Goal: Task Accomplishment & Management: Manage account settings

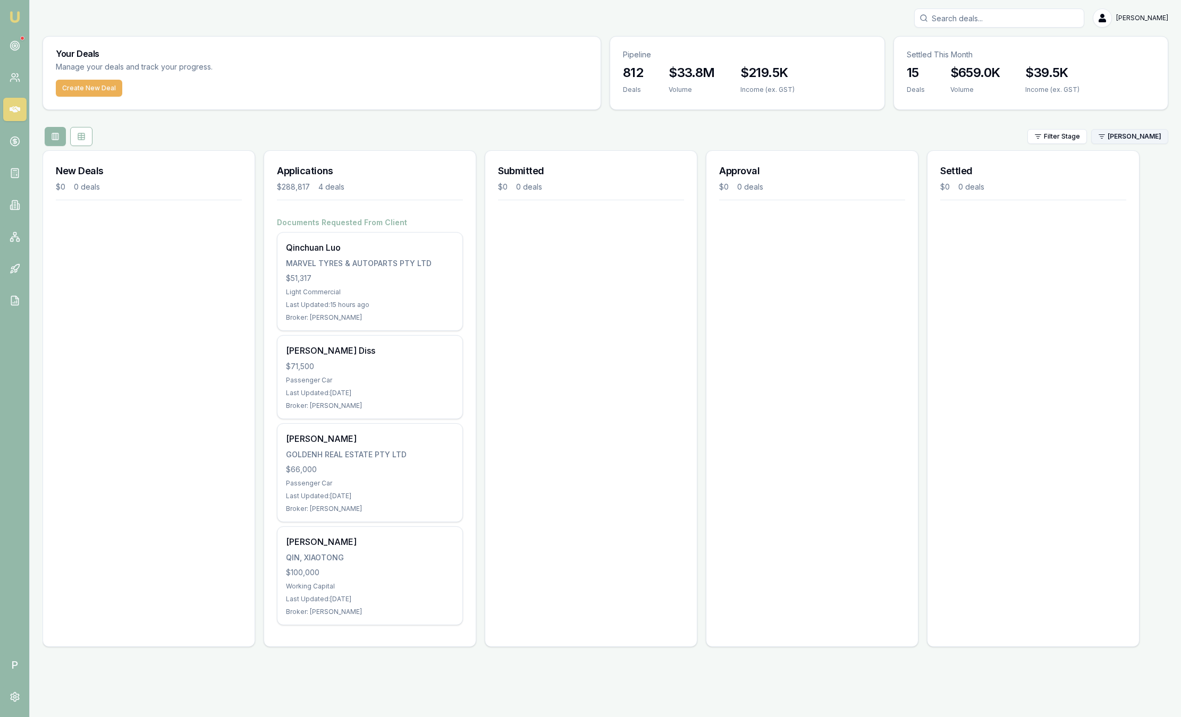
click at [1147, 134] on html "Emu Broker P Sam Crouch Toggle Menu Your Deals Manage your deals and track your…" at bounding box center [590, 358] width 1181 height 717
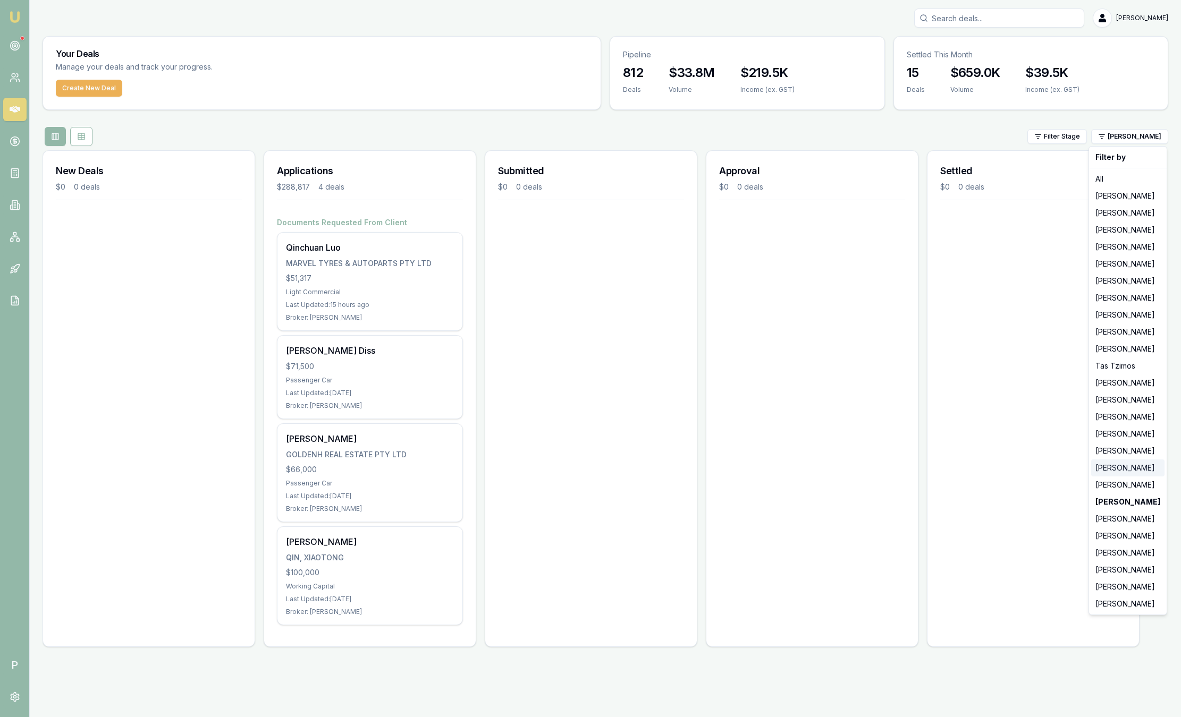
click at [1138, 471] on div "[PERSON_NAME]" at bounding box center [1127, 468] width 73 height 17
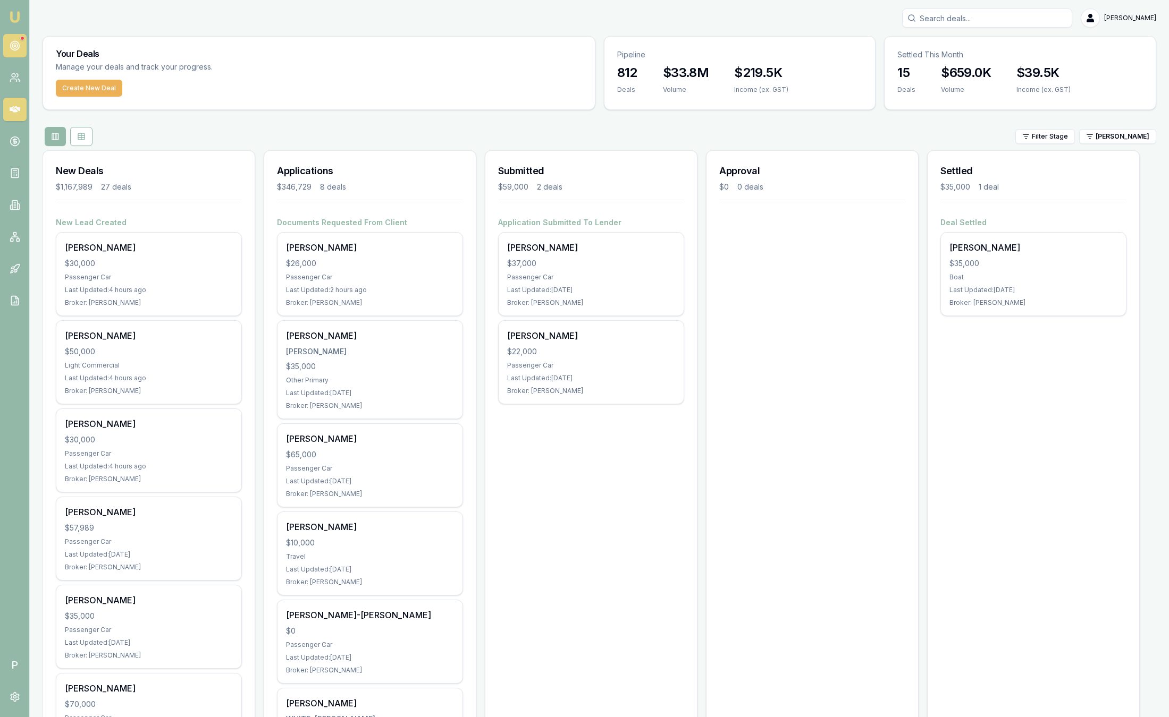
click at [20, 50] on link at bounding box center [14, 45] width 23 height 23
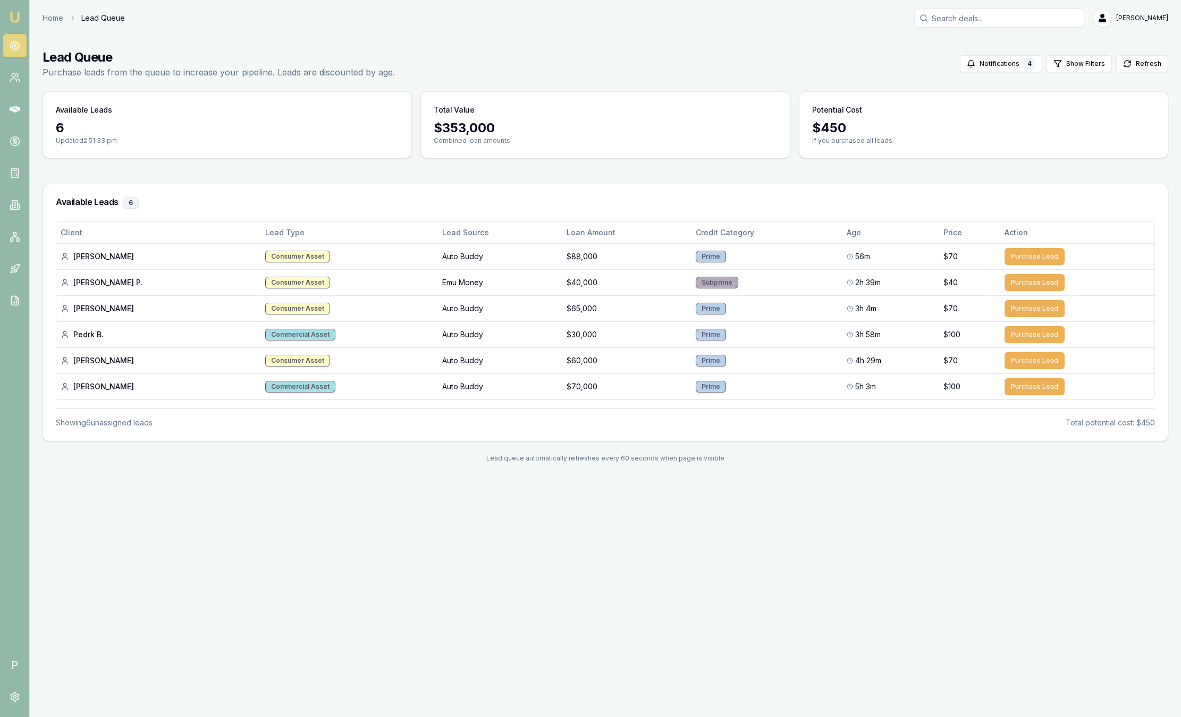
click at [11, 7] on nav "Emu Broker" at bounding box center [14, 160] width 29 height 321
click at [14, 16] on img at bounding box center [15, 17] width 13 height 13
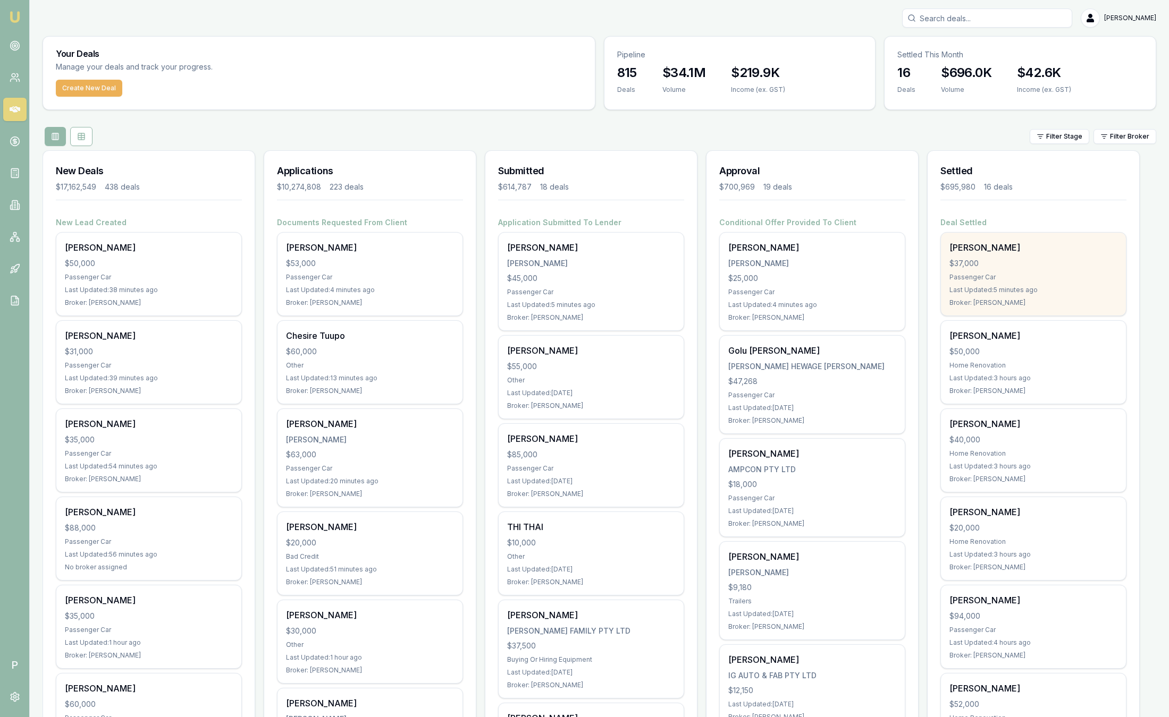
click at [1077, 256] on div "Jennifer Scott $37,000 Passenger Car Last Updated: 5 minutes ago Broker: Rachae…" at bounding box center [1033, 274] width 185 height 83
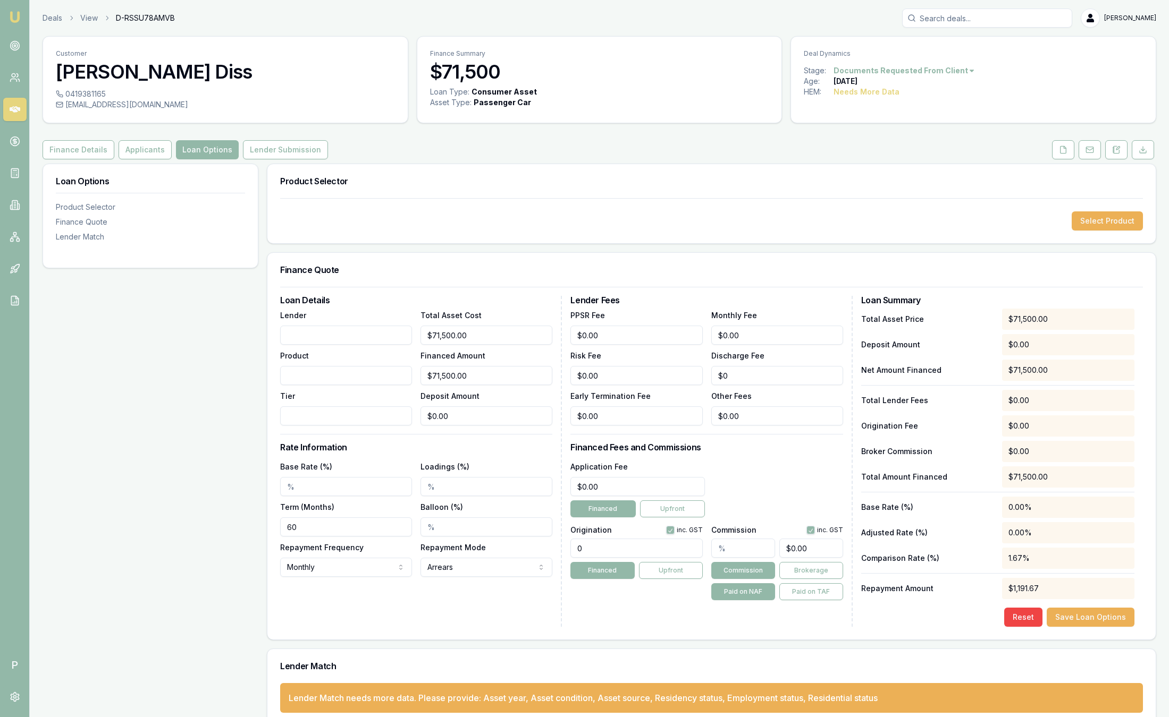
click at [13, 20] on img at bounding box center [15, 17] width 13 height 13
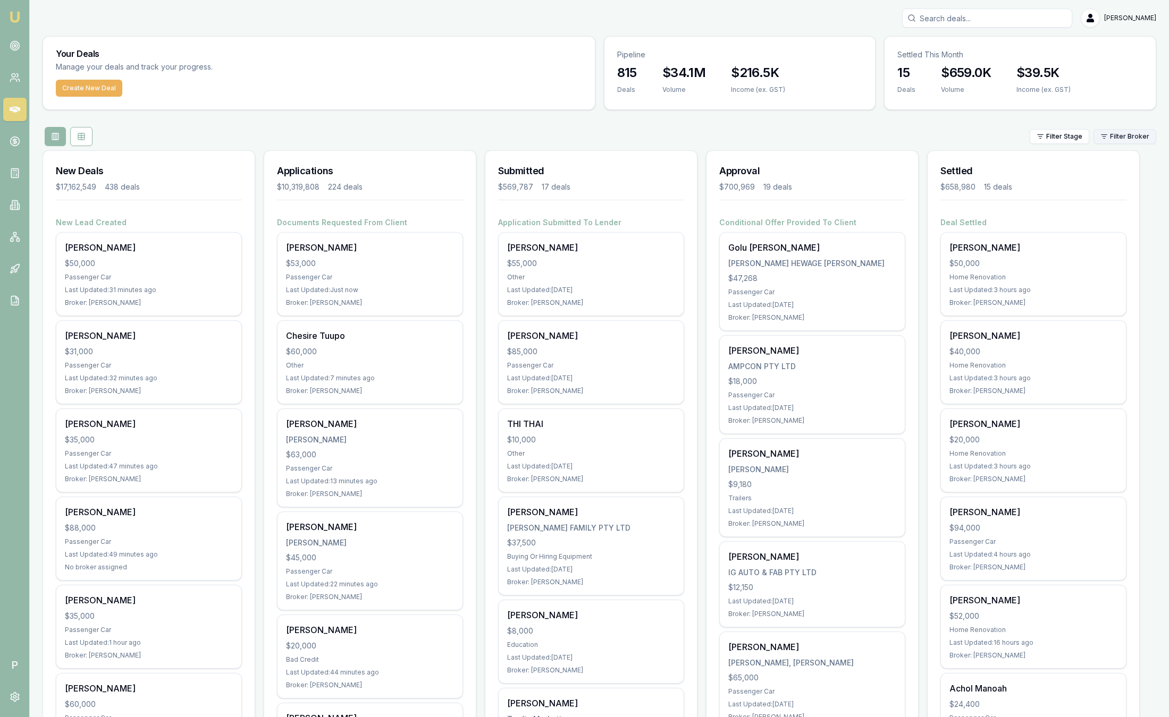
click at [1122, 139] on html "Emu Broker P [PERSON_NAME] Toggle Menu Your Deals Manage your deals and track y…" at bounding box center [584, 358] width 1169 height 717
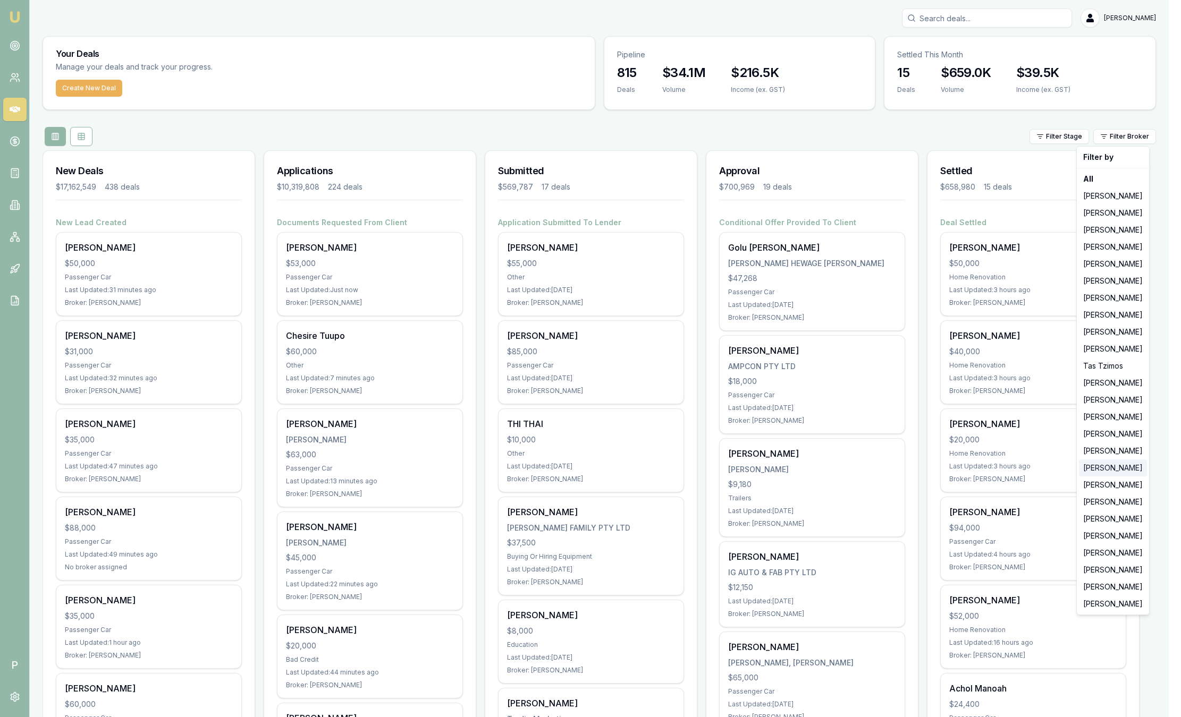
click at [1123, 472] on div "[PERSON_NAME]" at bounding box center [1113, 468] width 68 height 17
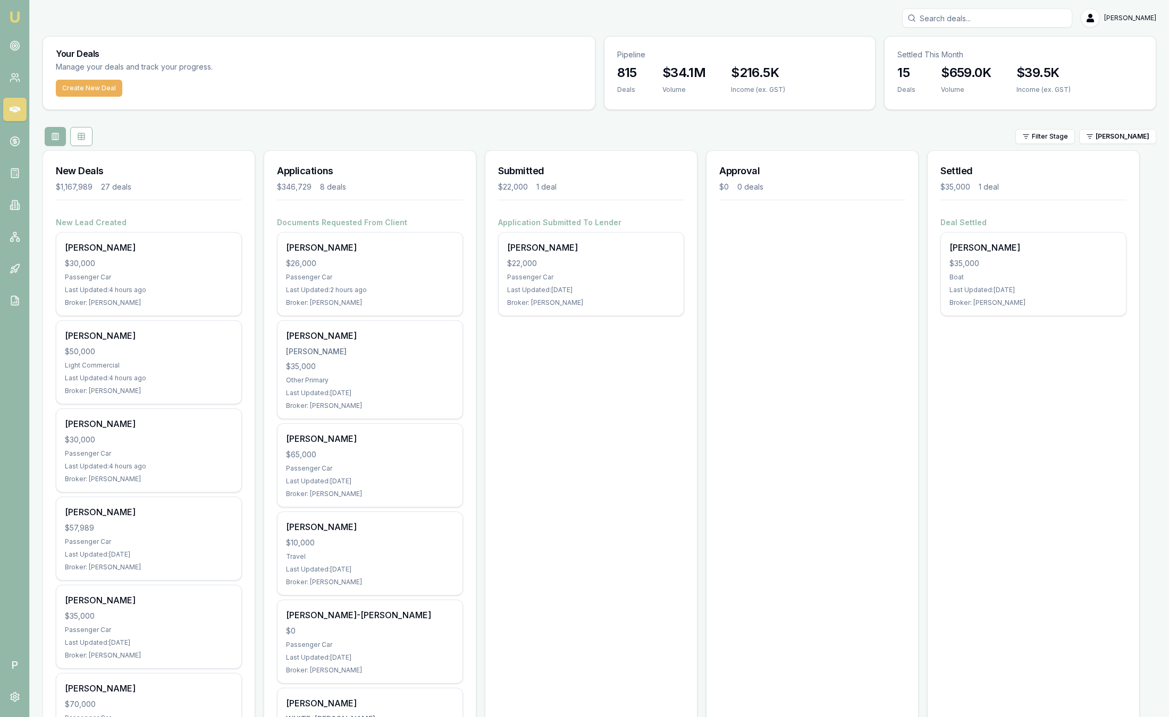
click at [1012, 23] on input "Search deals" at bounding box center [987, 18] width 170 height 19
click at [1013, 21] on input "Search deals" at bounding box center [987, 18] width 170 height 19
click at [1021, 26] on input "Search deals" at bounding box center [987, 18] width 170 height 19
type input "R"
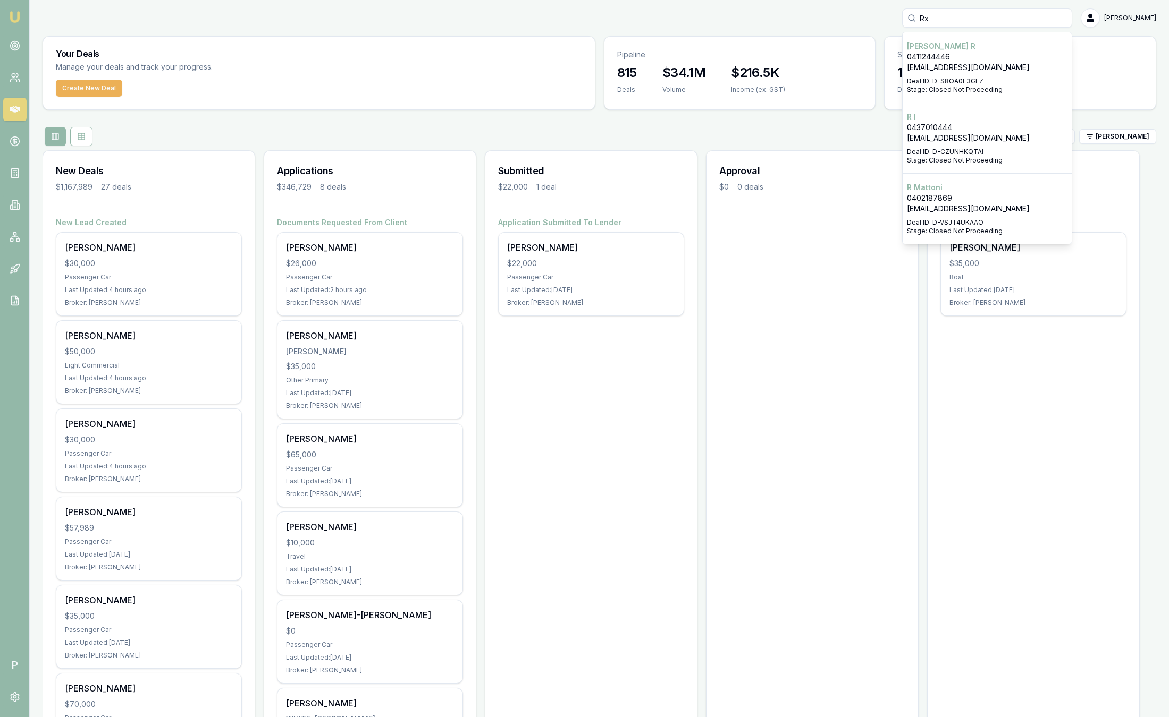
type input "R"
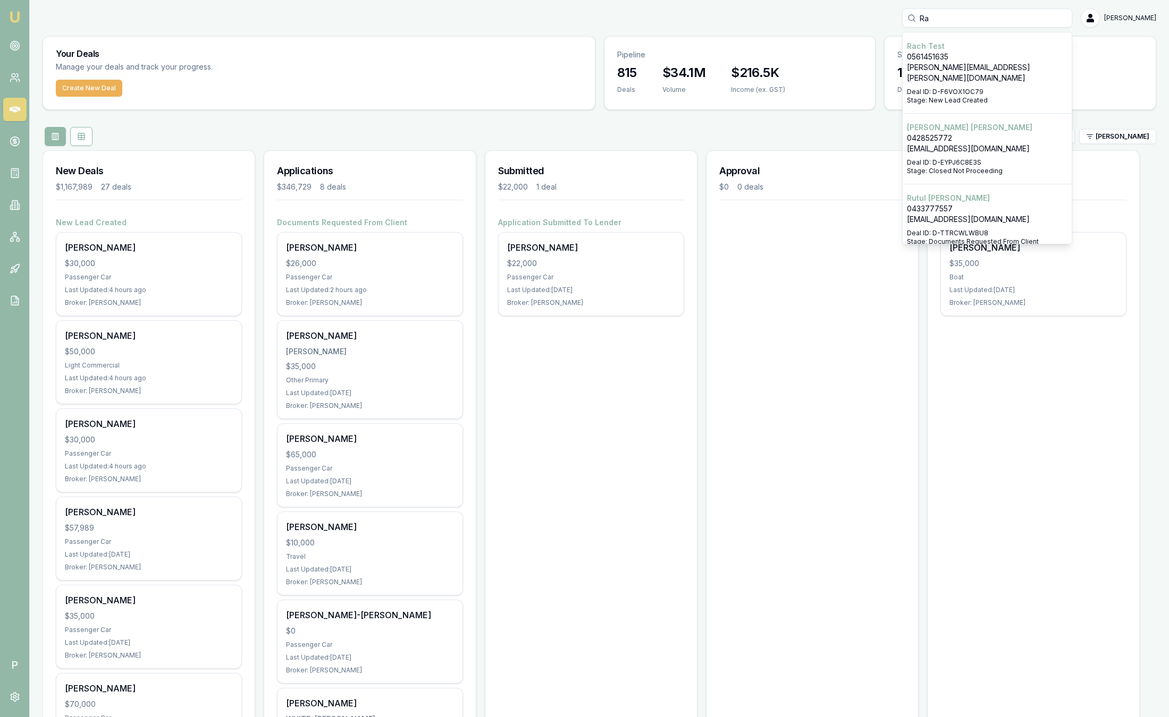
type input "R"
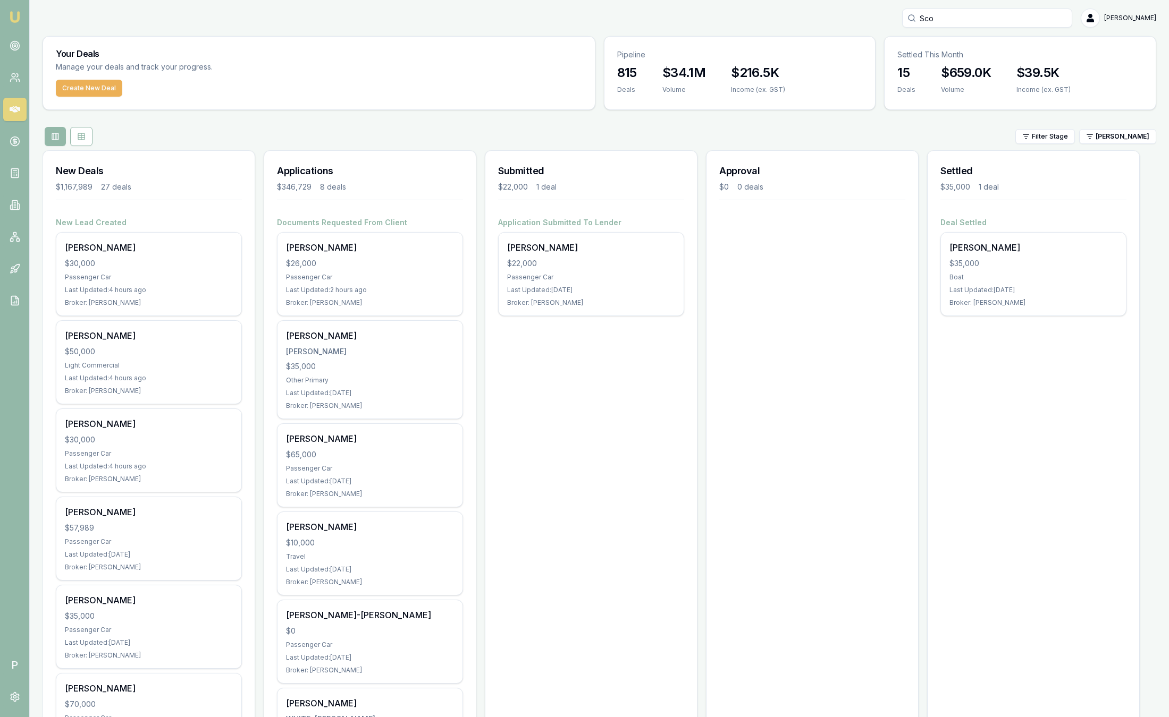
click at [1018, 22] on input "Sco" at bounding box center [987, 18] width 170 height 19
type input "S"
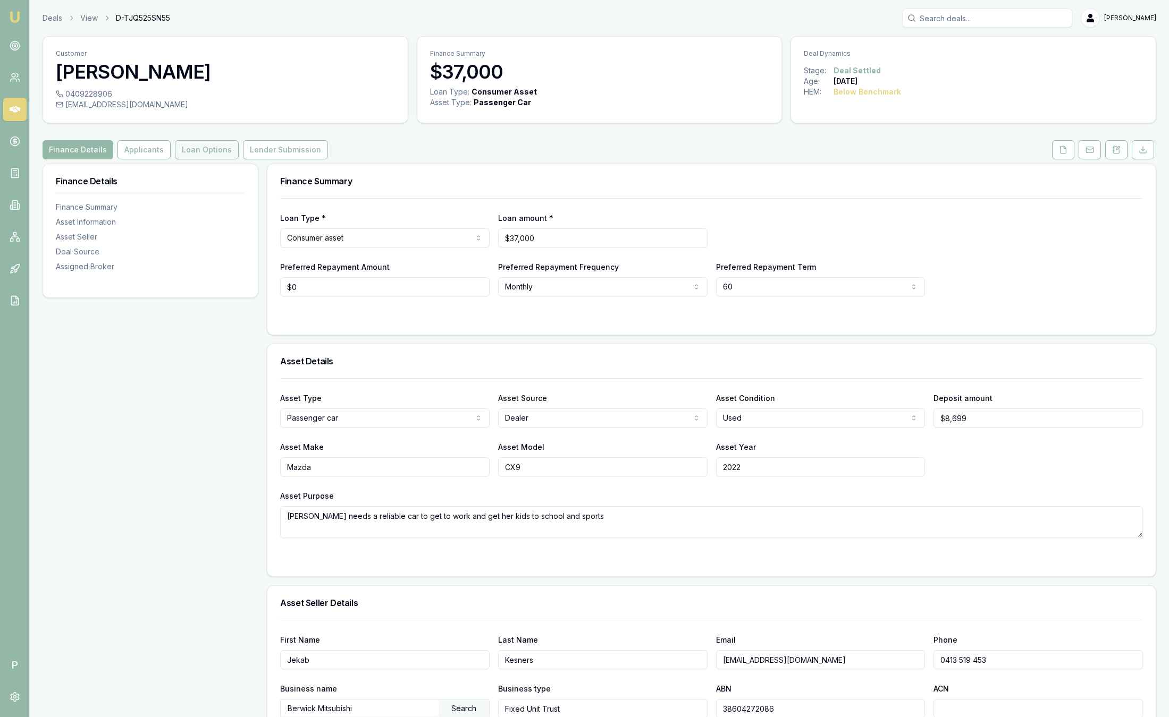
click at [217, 156] on button "Loan Options" at bounding box center [207, 149] width 64 height 19
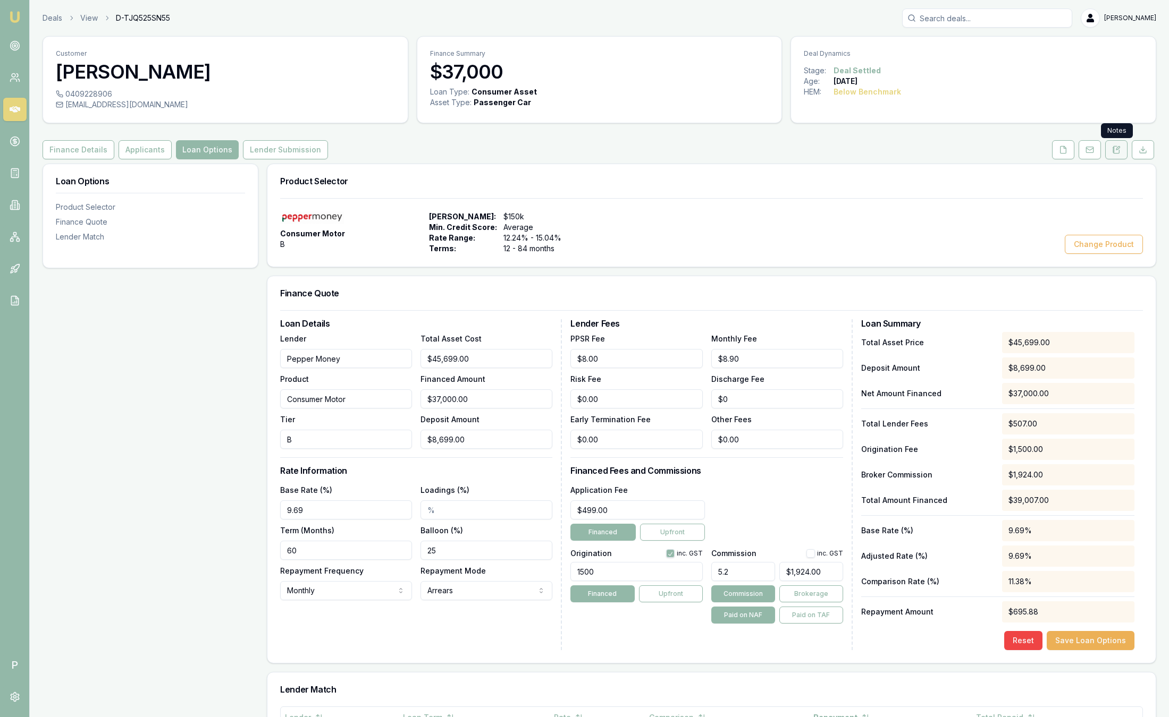
click at [1109, 156] on button at bounding box center [1116, 149] width 22 height 19
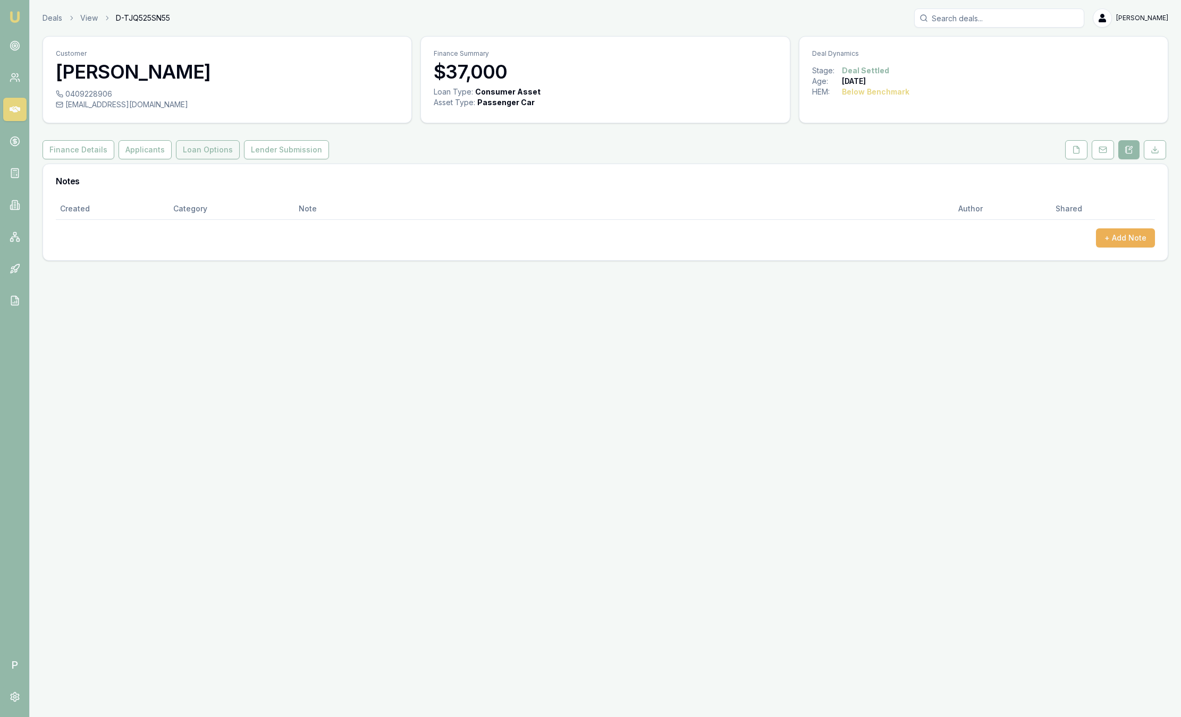
click at [192, 152] on button "Loan Options" at bounding box center [208, 149] width 64 height 19
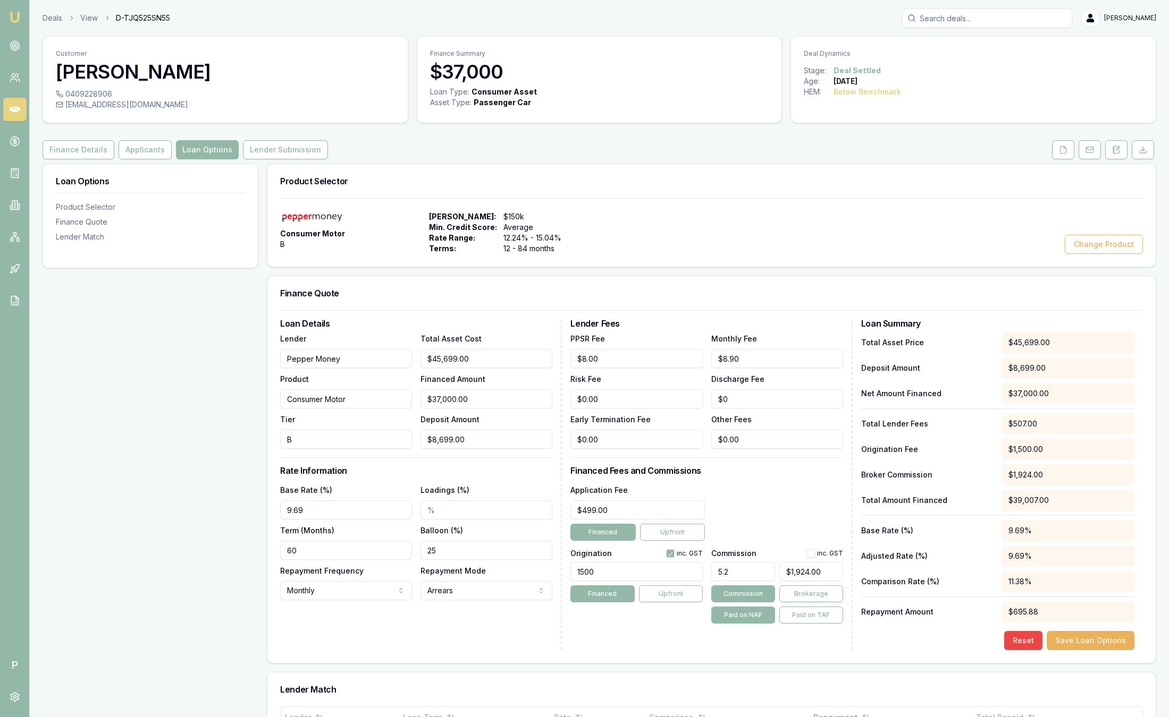
click at [18, 7] on nav "Emu Broker" at bounding box center [14, 160] width 29 height 321
click at [16, 15] on img at bounding box center [15, 17] width 13 height 13
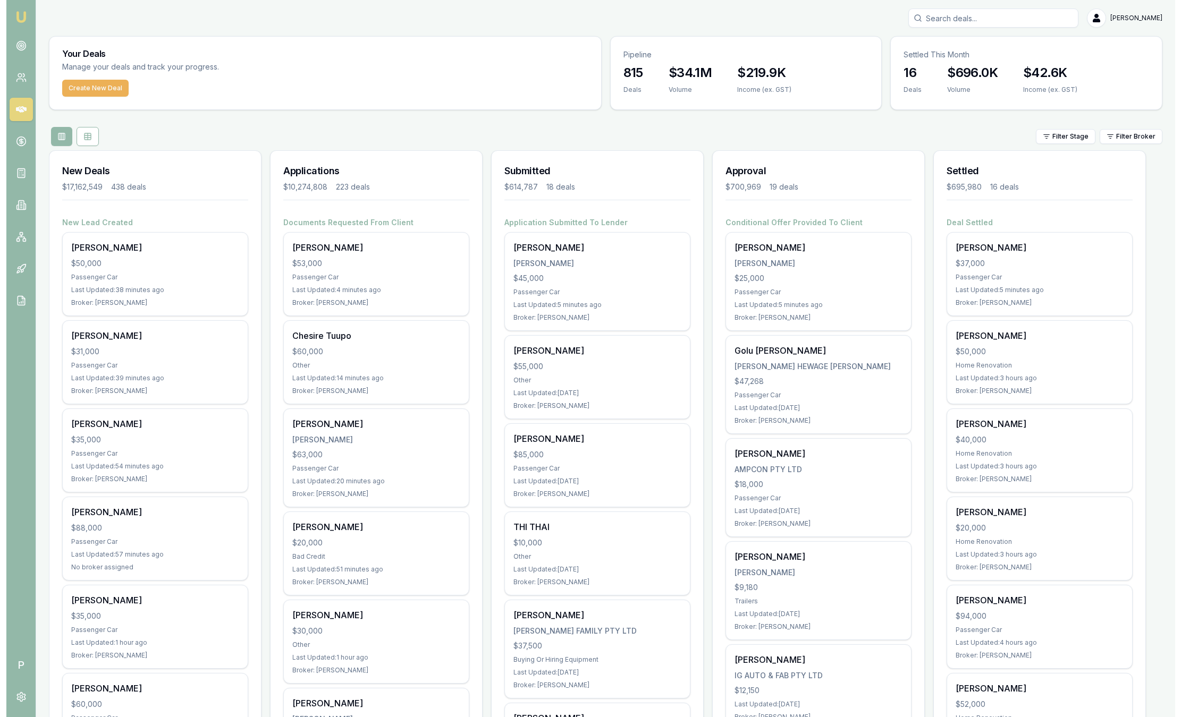
scroll to position [80, 0]
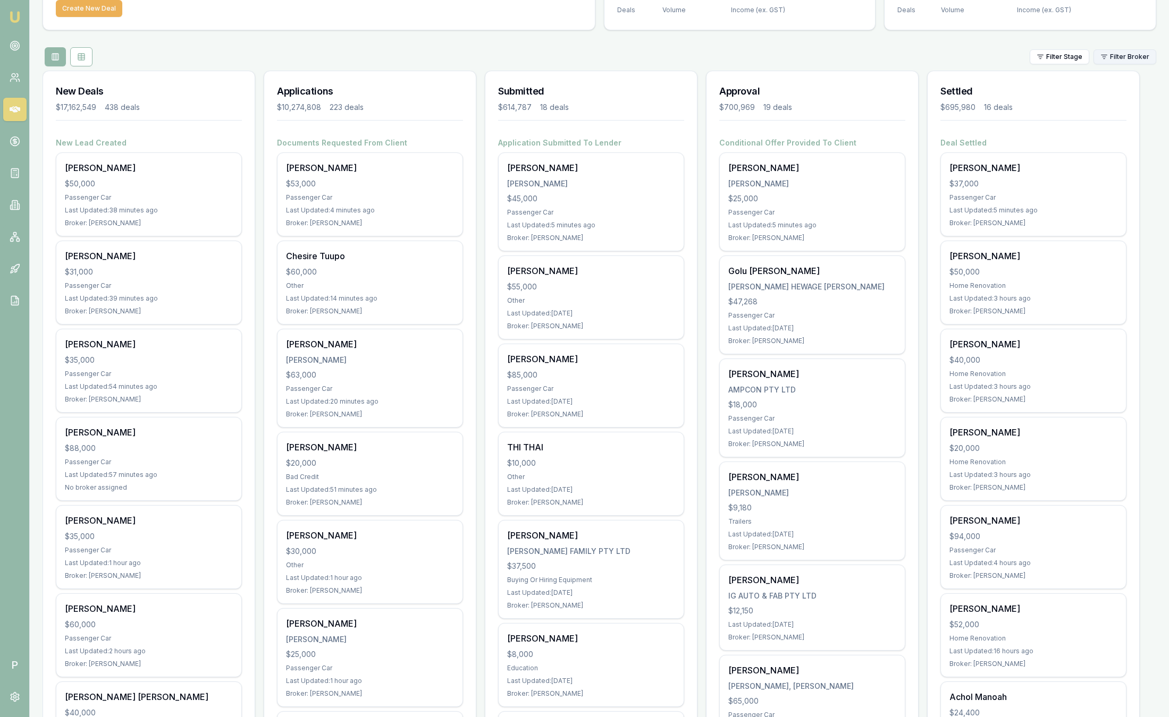
click at [1118, 61] on html "Emu Broker P Sam Crouch Toggle Menu Your Deals Manage your deals and track your…" at bounding box center [584, 278] width 1169 height 717
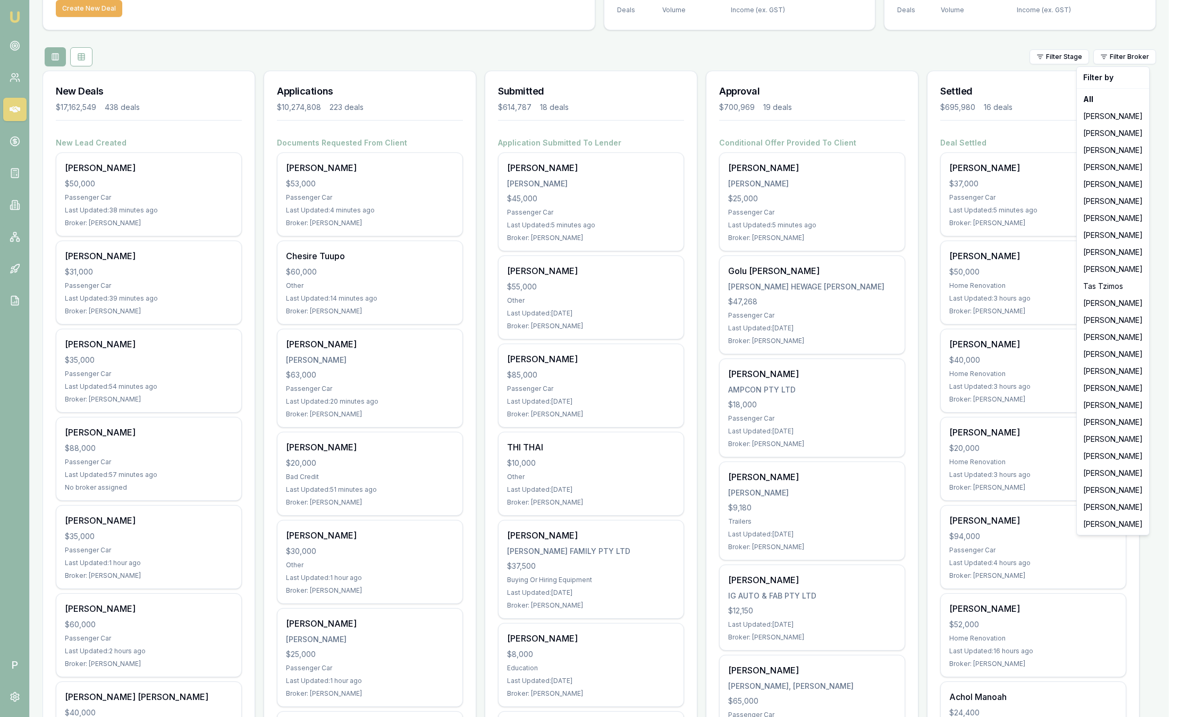
click at [961, 67] on html "Emu Broker P Sam Crouch Toggle Menu Your Deals Manage your deals and track your…" at bounding box center [590, 278] width 1181 height 717
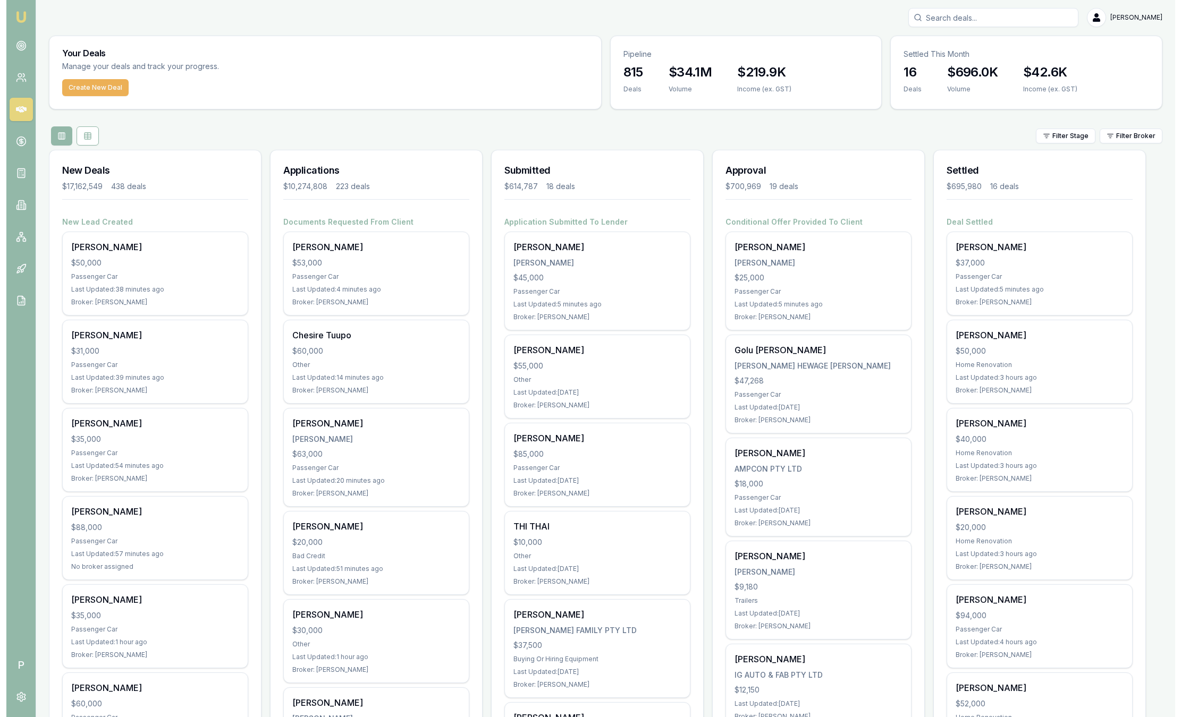
scroll to position [0, 0]
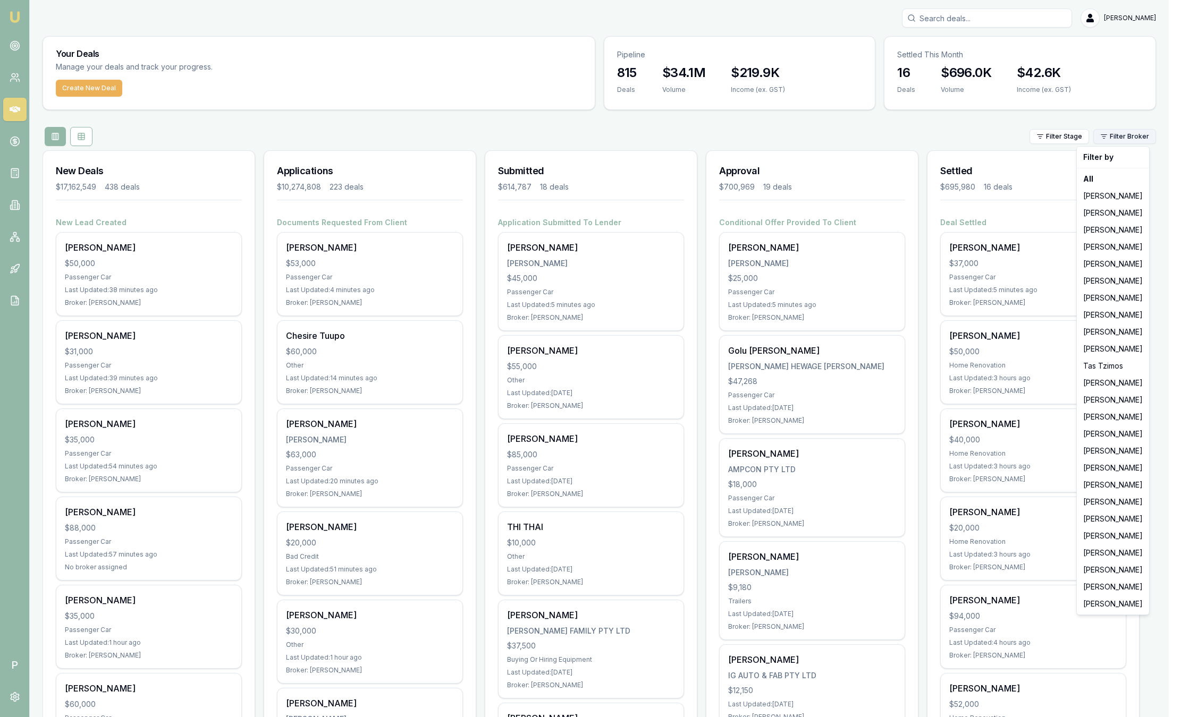
click at [1130, 139] on html "Emu Broker P Sam Crouch Toggle Menu Your Deals Manage your deals and track your…" at bounding box center [590, 358] width 1181 height 717
click at [1113, 195] on div "Jackson Fanfulla" at bounding box center [1113, 196] width 68 height 17
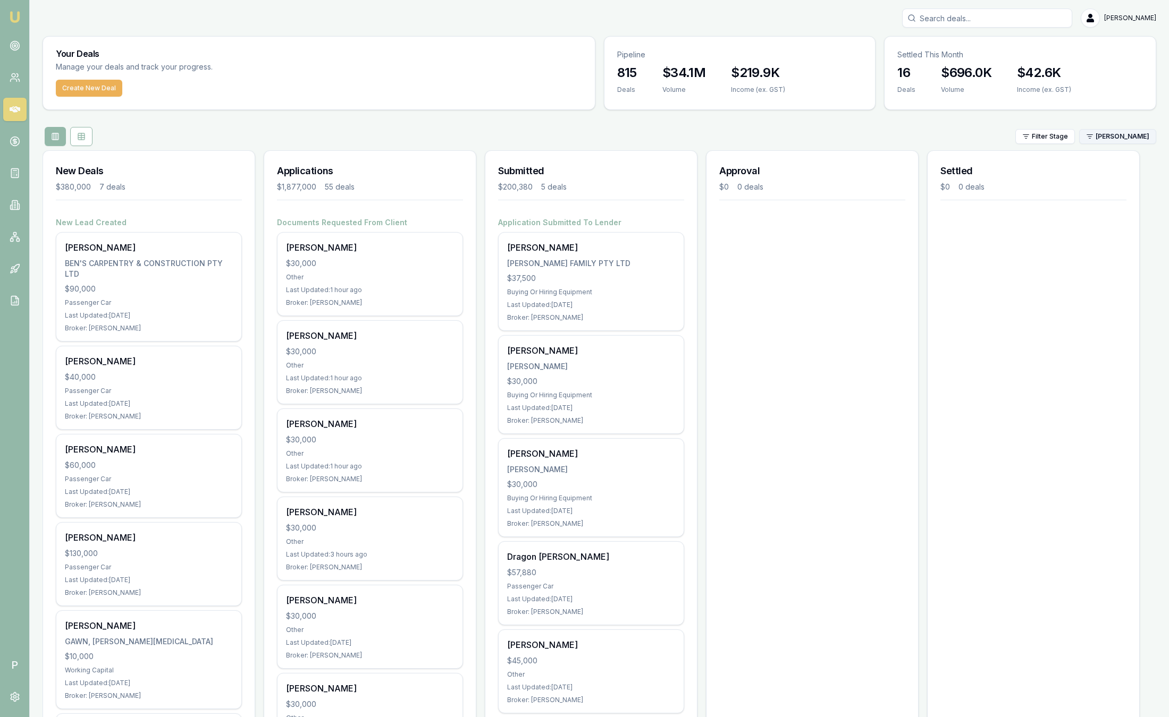
click at [1126, 134] on html "Emu Broker P Sam Crouch Toggle Menu Your Deals Manage your deals and track your…" at bounding box center [584, 358] width 1169 height 717
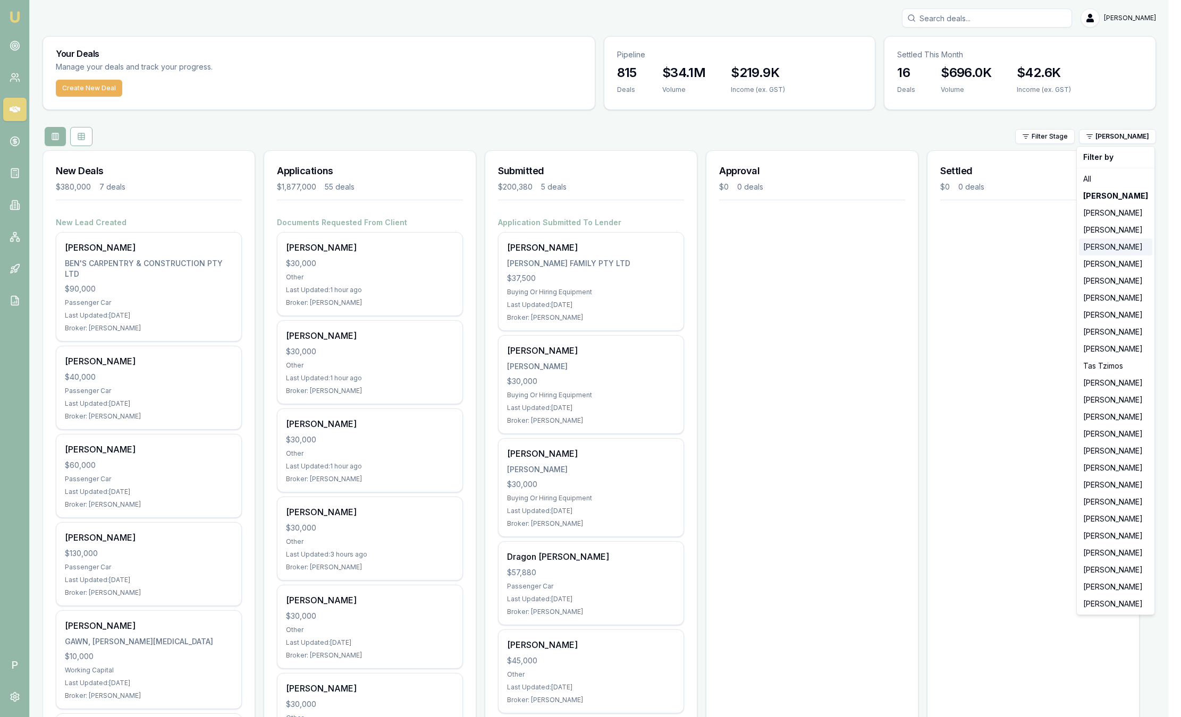
click at [1114, 242] on div "[PERSON_NAME]" at bounding box center [1115, 247] width 73 height 17
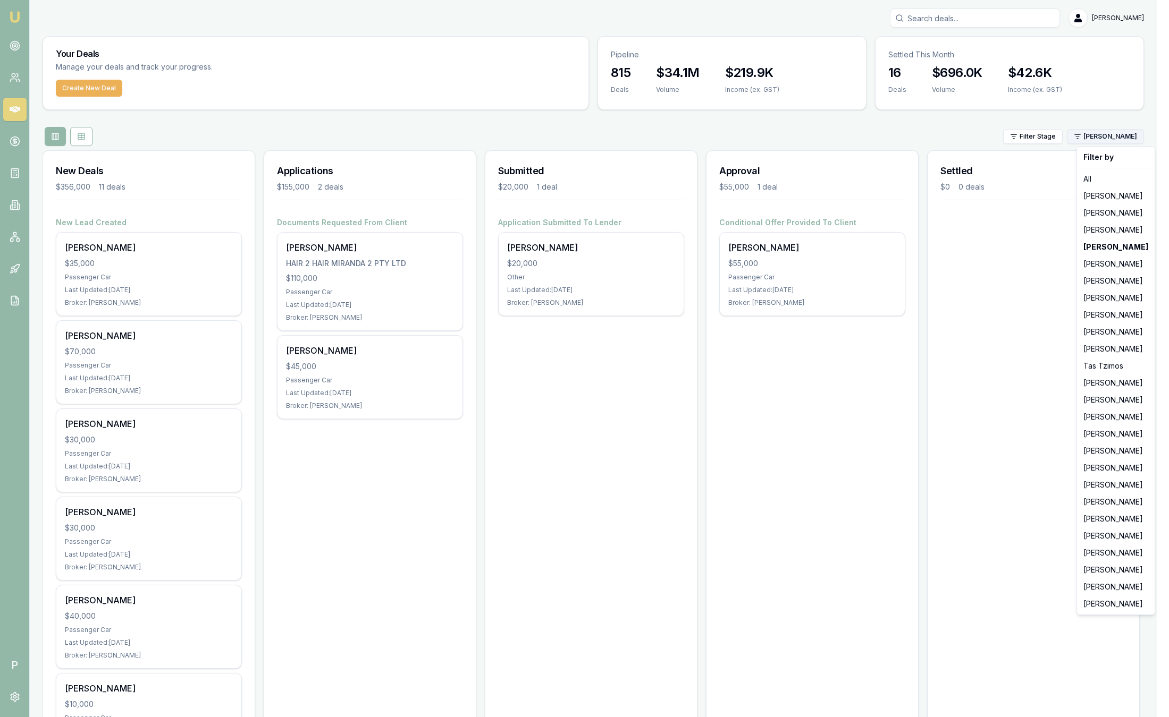
click at [1127, 138] on html "Emu Broker P Sam Crouch Toggle Menu Your Deals Manage your deals and track your…" at bounding box center [584, 358] width 1169 height 717
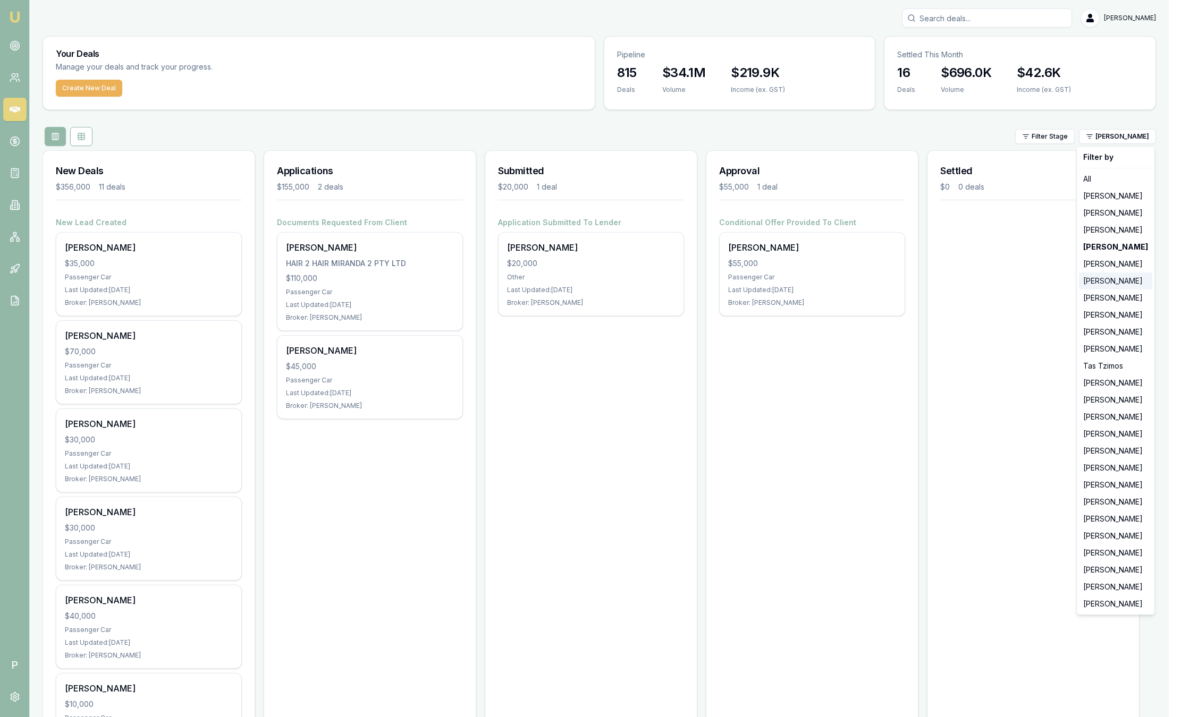
drag, startPoint x: 1118, startPoint y: 271, endPoint x: 1119, endPoint y: 286, distance: 16.0
click at [1119, 286] on div "Filter by All Jackson Fanfulla Brad Hearns Matt Leeburn Evette Abdo Matt Burn S…" at bounding box center [1115, 380] width 79 height 469
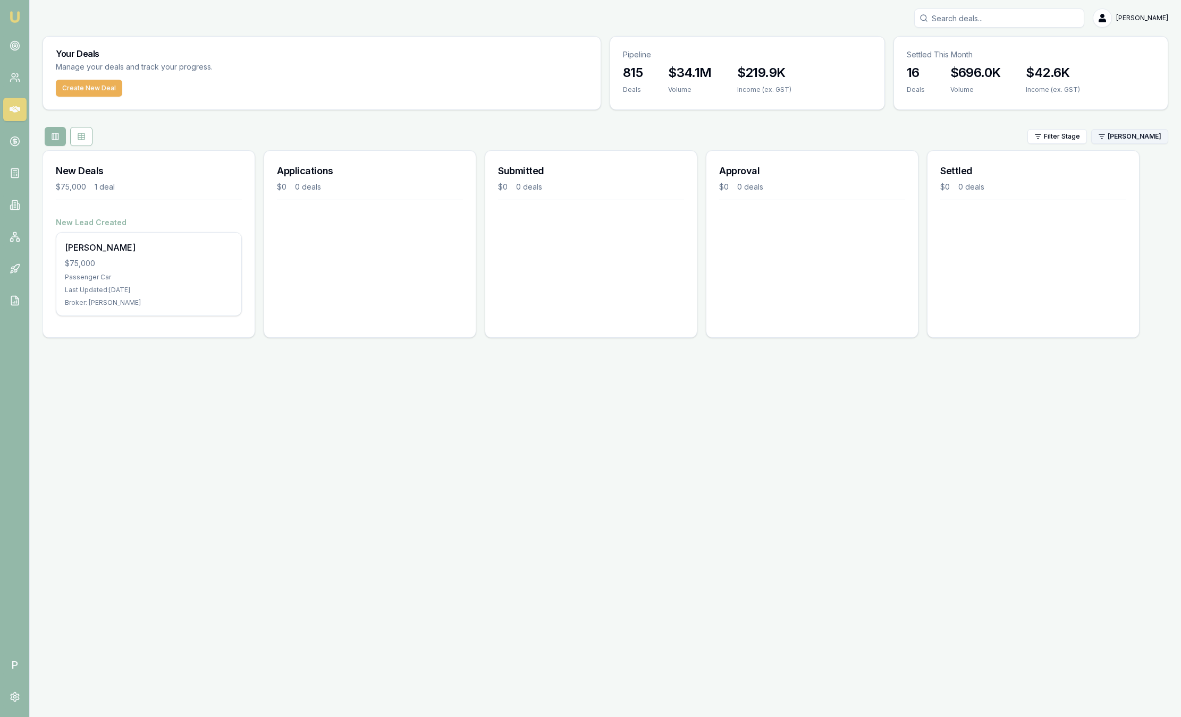
click at [1135, 137] on html "Emu Broker P Sam Crouch Toggle Menu Your Deals Manage your deals and track your…" at bounding box center [590, 358] width 1181 height 717
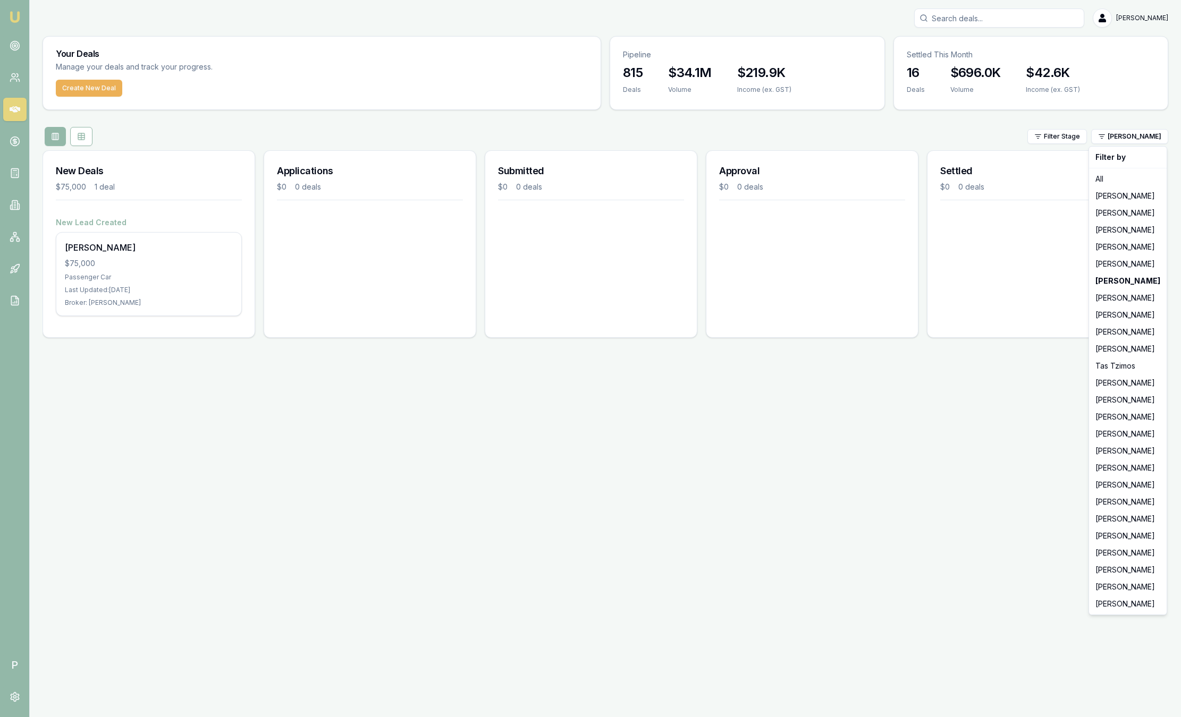
click at [121, 269] on html "Emu Broker P Sam Crouch Toggle Menu Your Deals Manage your deals and track your…" at bounding box center [590, 358] width 1181 height 717
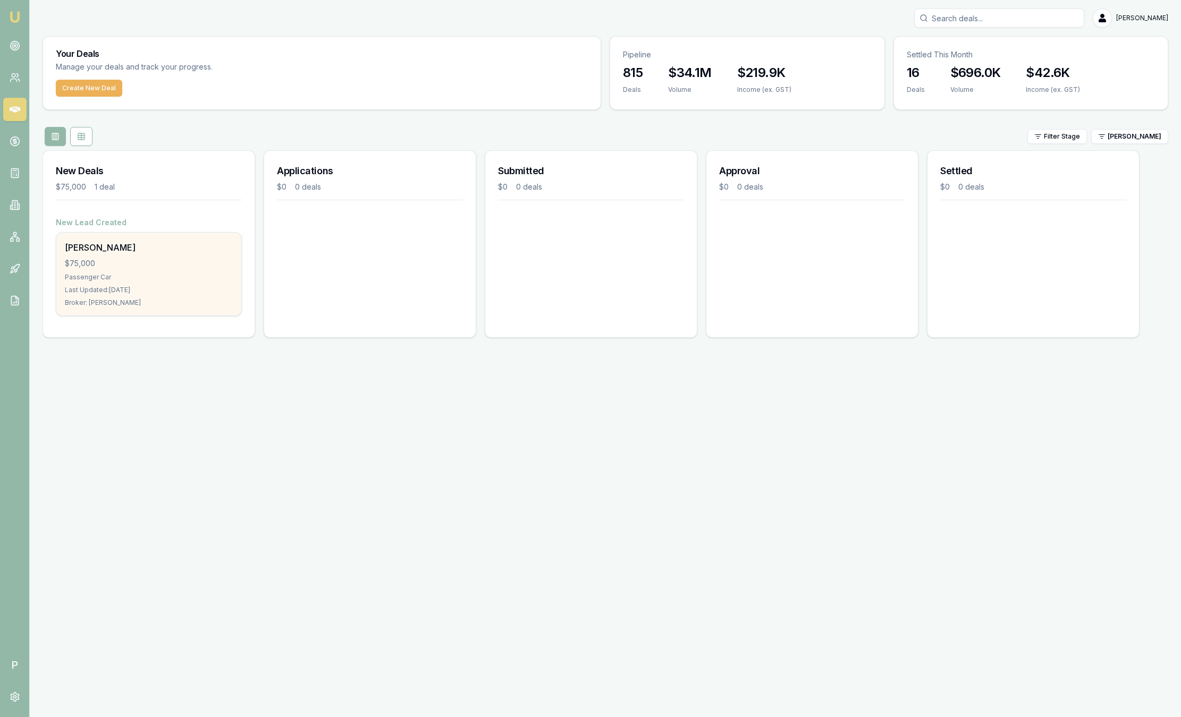
click at [122, 270] on div "Darren Jolley $75,000 Passenger Car Last Updated: 3 days ago Broker: Stevette G…" at bounding box center [148, 274] width 185 height 83
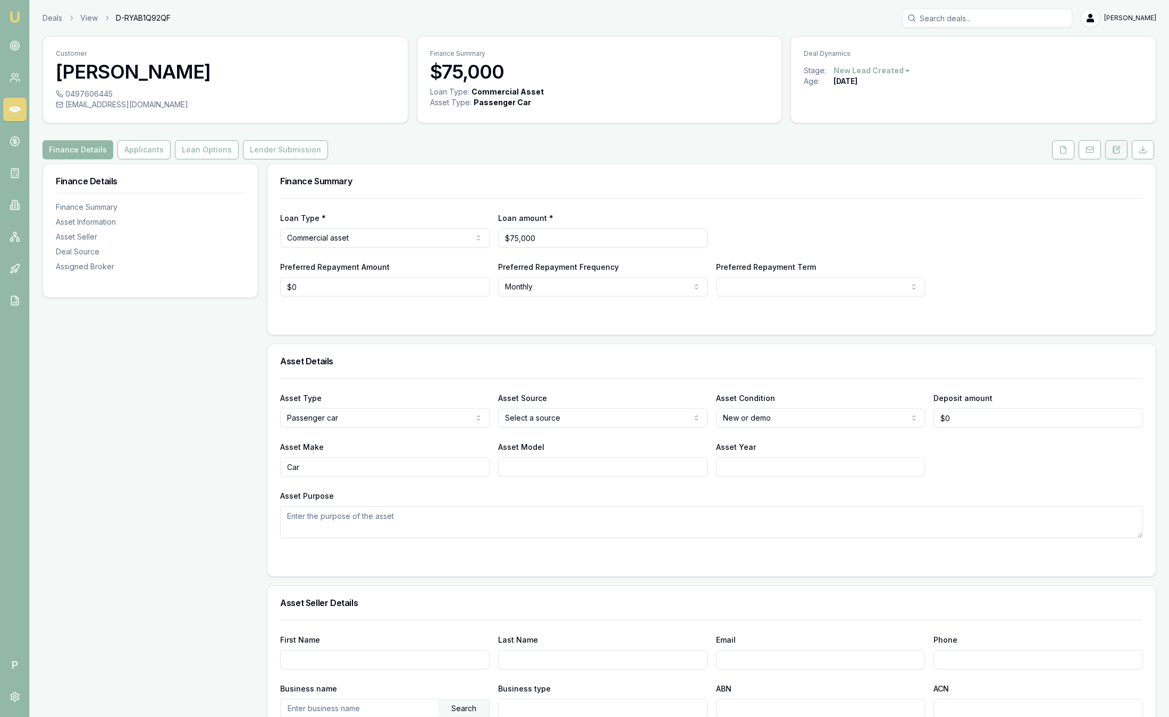
click at [1112, 151] on icon at bounding box center [1116, 150] width 9 height 9
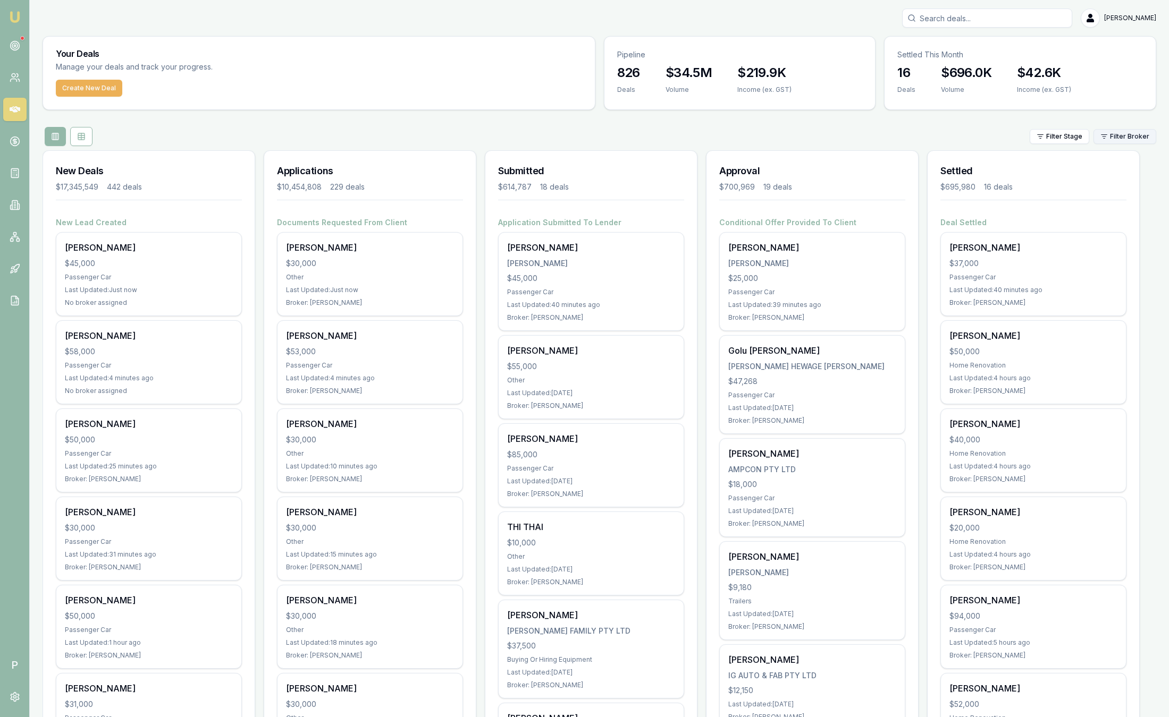
click at [1121, 139] on html "Emu Broker P [PERSON_NAME] Toggle Menu Your Deals Manage your deals and track y…" at bounding box center [584, 358] width 1169 height 717
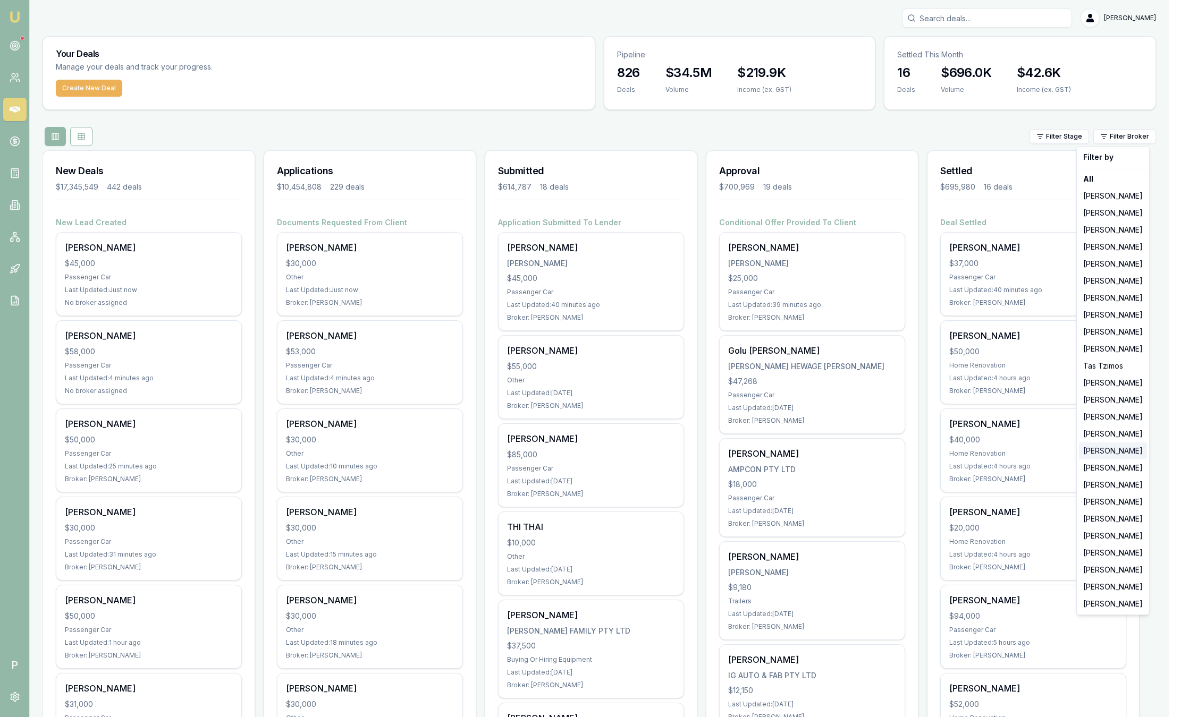
click at [1102, 448] on div "[PERSON_NAME]" at bounding box center [1113, 451] width 68 height 17
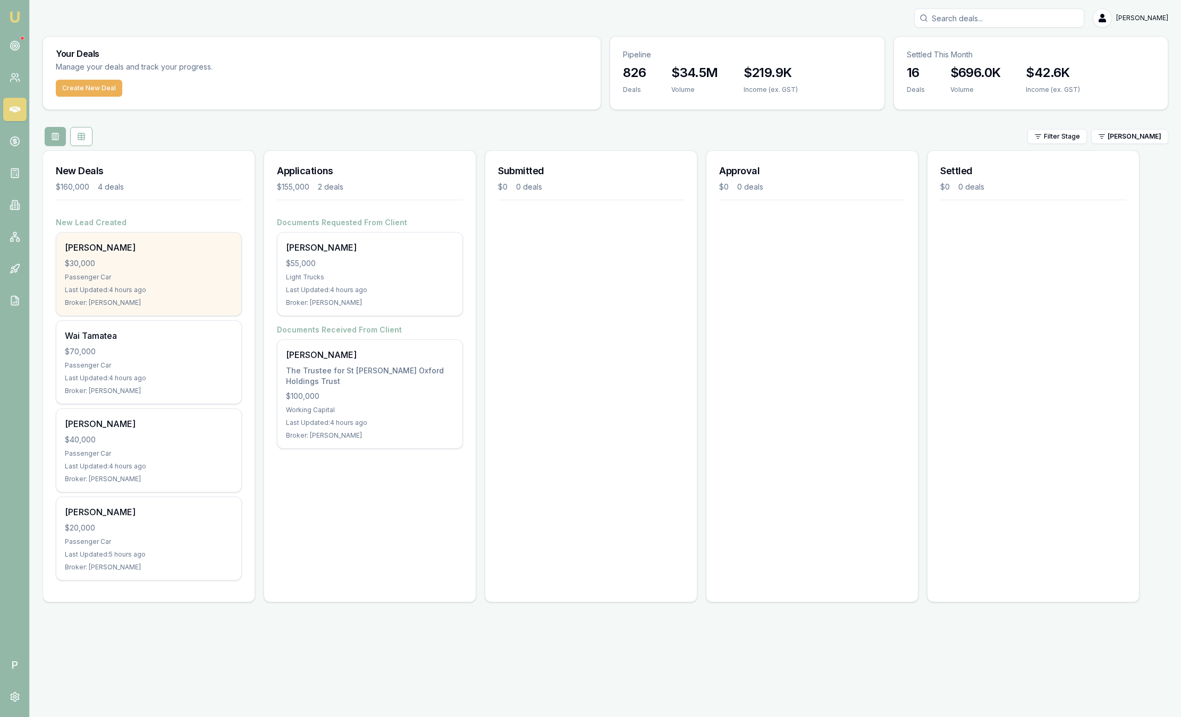
click at [183, 273] on div "Passenger Car" at bounding box center [149, 277] width 168 height 9
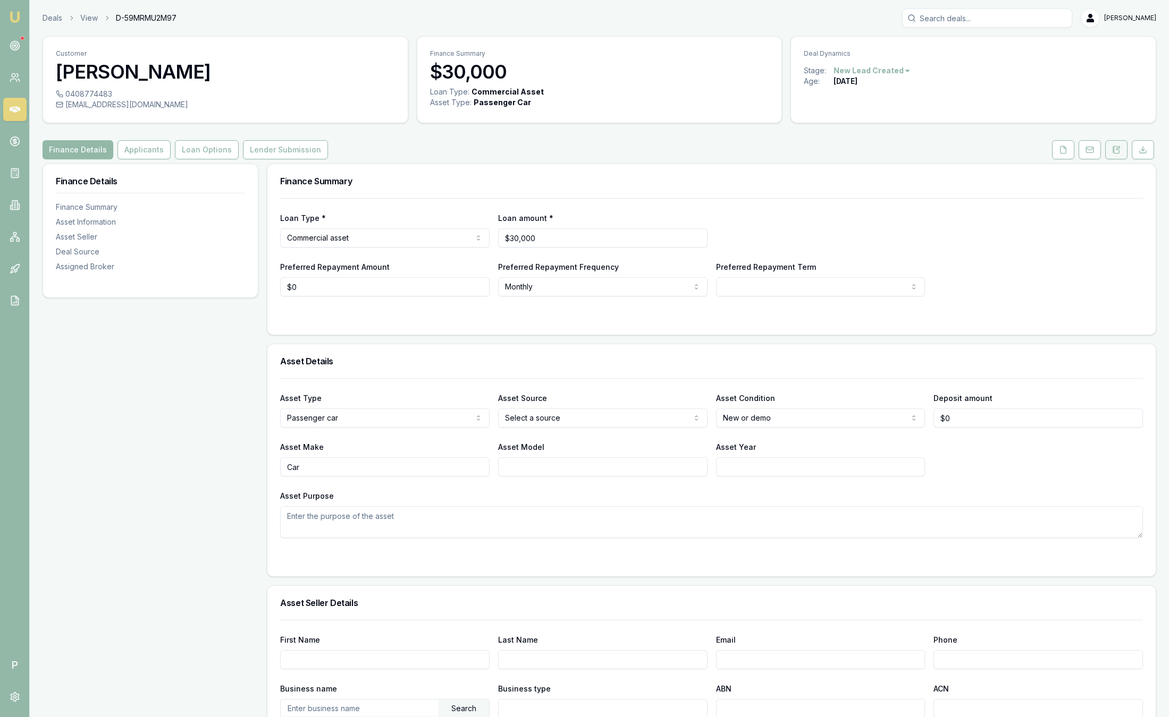
click at [1120, 150] on icon at bounding box center [1116, 150] width 9 height 9
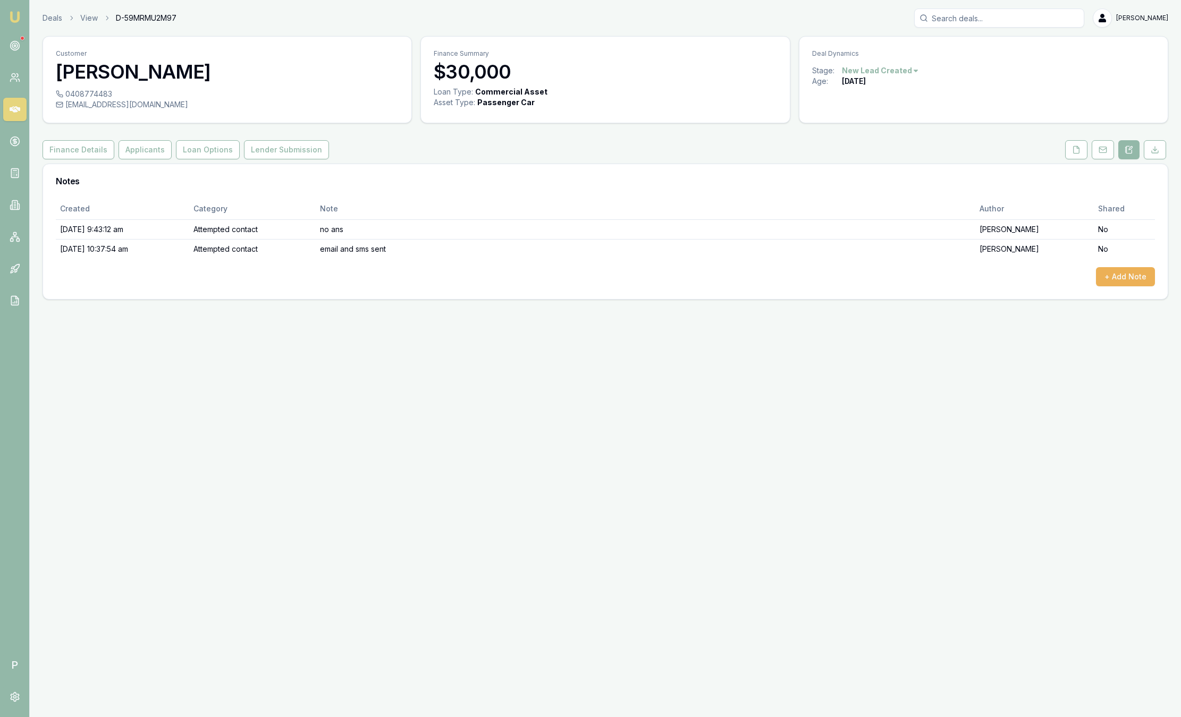
click at [1120, 150] on button at bounding box center [1128, 149] width 21 height 19
click at [23, 36] on link at bounding box center [14, 45] width 23 height 23
click at [18, 19] on img at bounding box center [15, 17] width 13 height 13
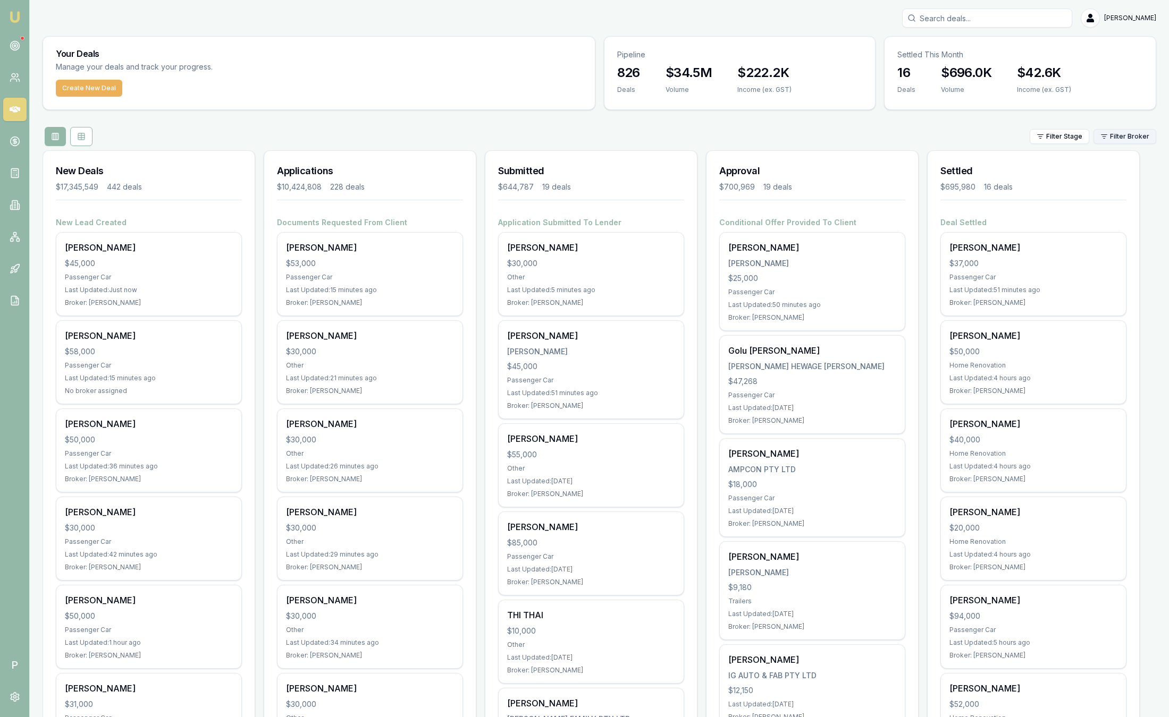
click at [1113, 137] on html "Emu Broker P [PERSON_NAME] Toggle Menu Your Deals Manage your deals and track y…" at bounding box center [584, 358] width 1169 height 717
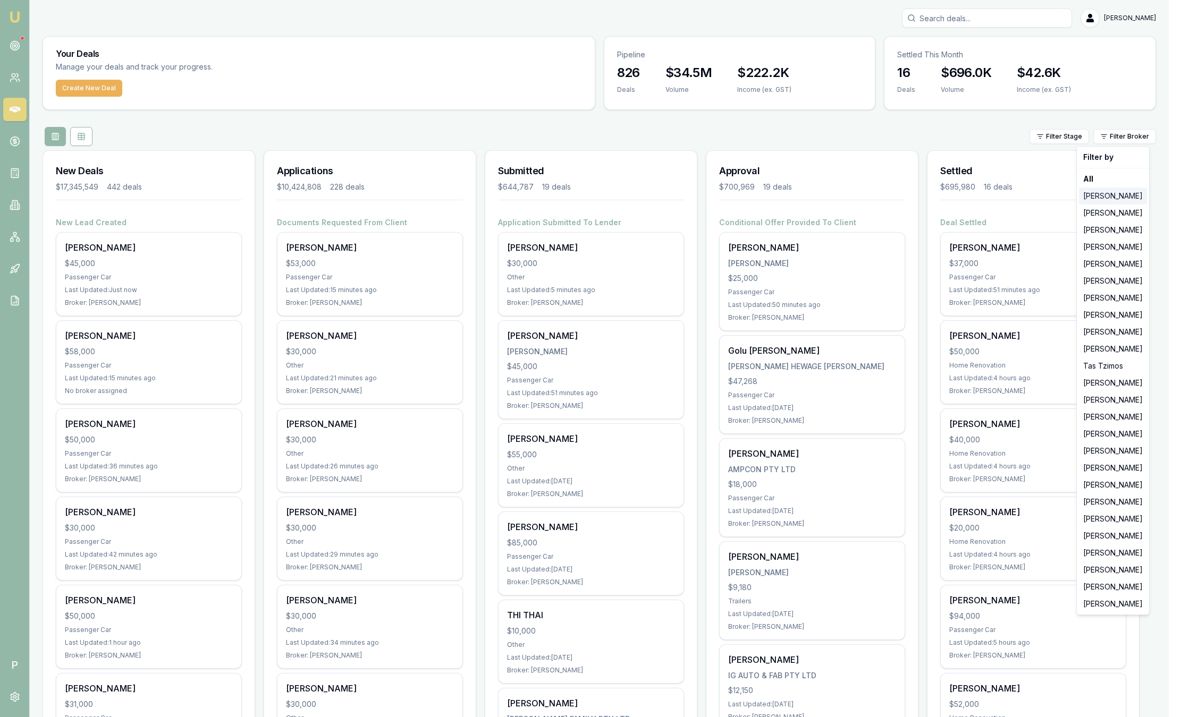
click at [1113, 189] on div "[PERSON_NAME]" at bounding box center [1113, 196] width 68 height 17
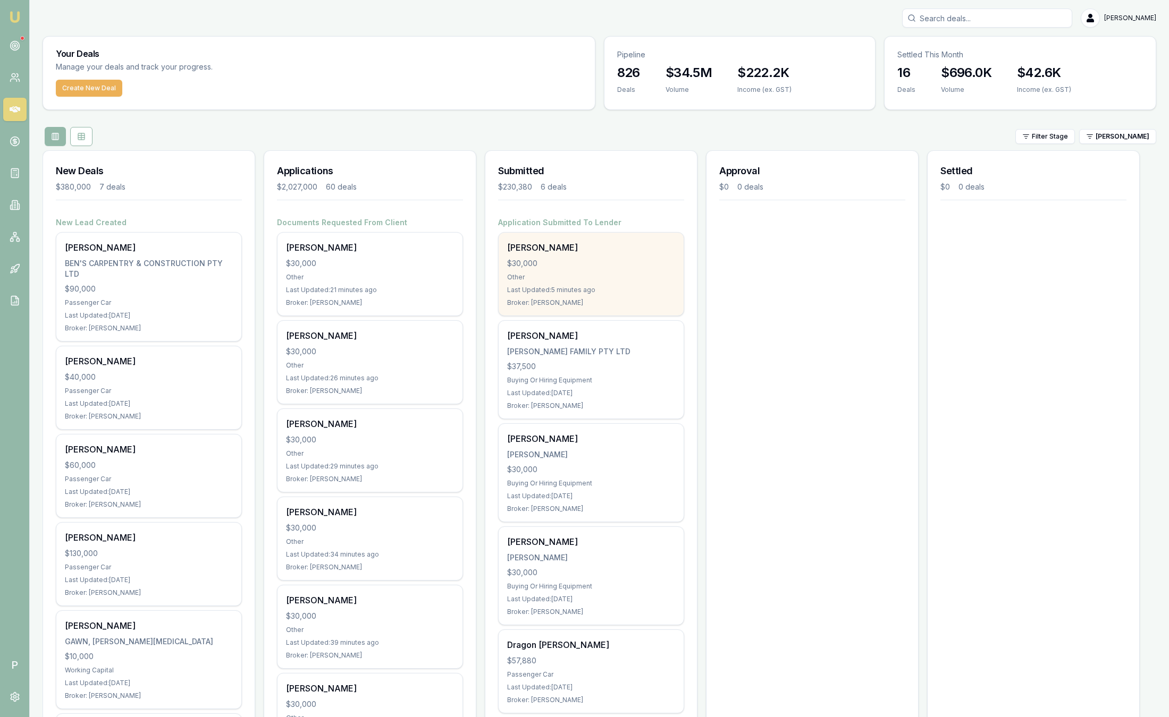
click at [582, 268] on div "$30,000" at bounding box center [591, 263] width 168 height 11
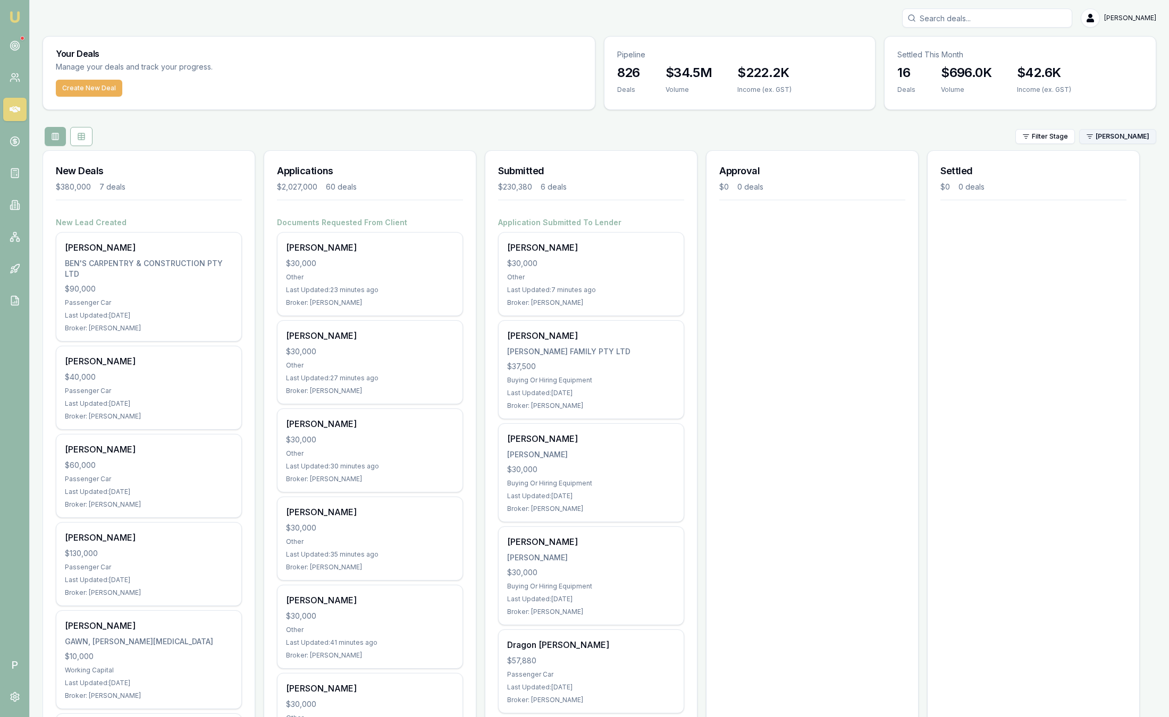
click at [1121, 140] on html "Emu Broker P Sam Crouch Toggle Menu Your Deals Manage your deals and track your…" at bounding box center [584, 358] width 1169 height 717
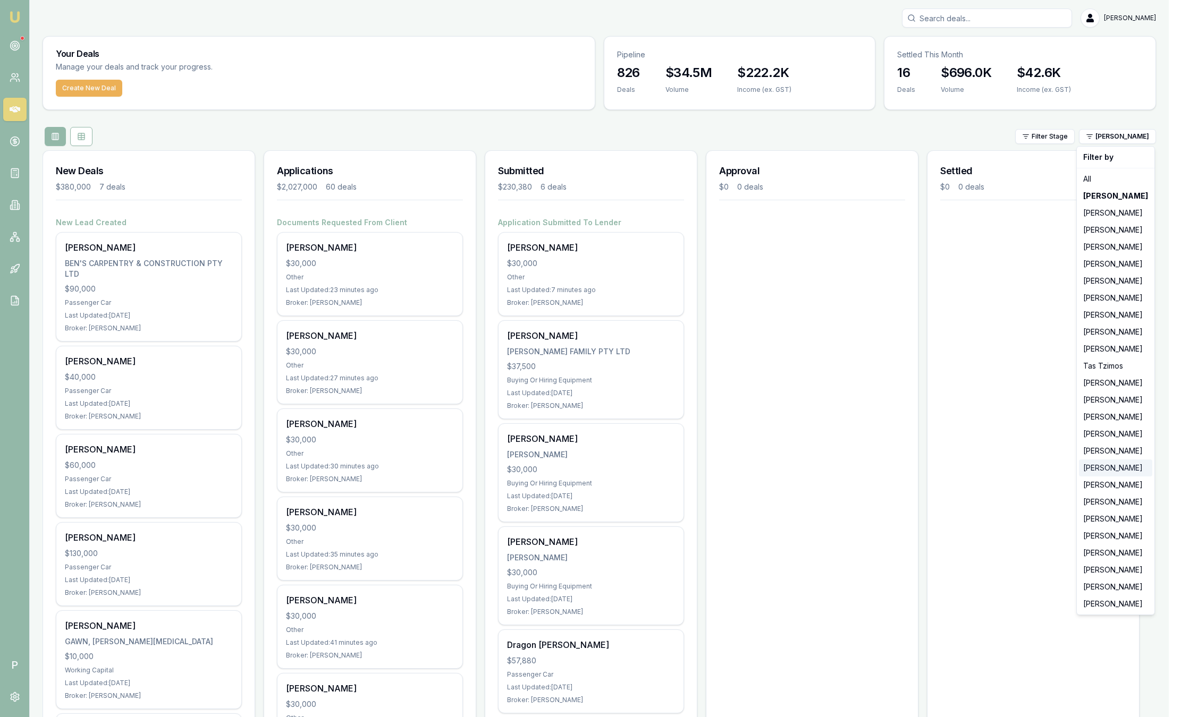
click at [1107, 468] on div "[PERSON_NAME]" at bounding box center [1115, 468] width 73 height 17
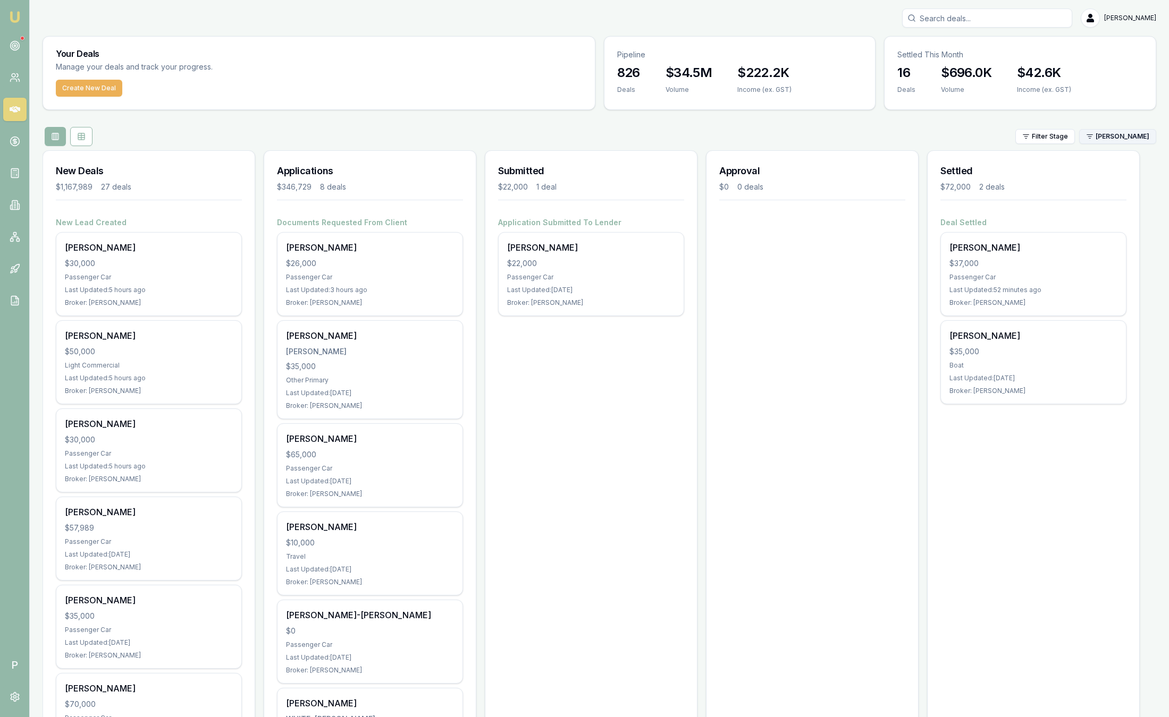
click at [1133, 137] on html "Emu Broker P Sam Crouch Toggle Menu Your Deals Manage your deals and track your…" at bounding box center [584, 358] width 1169 height 717
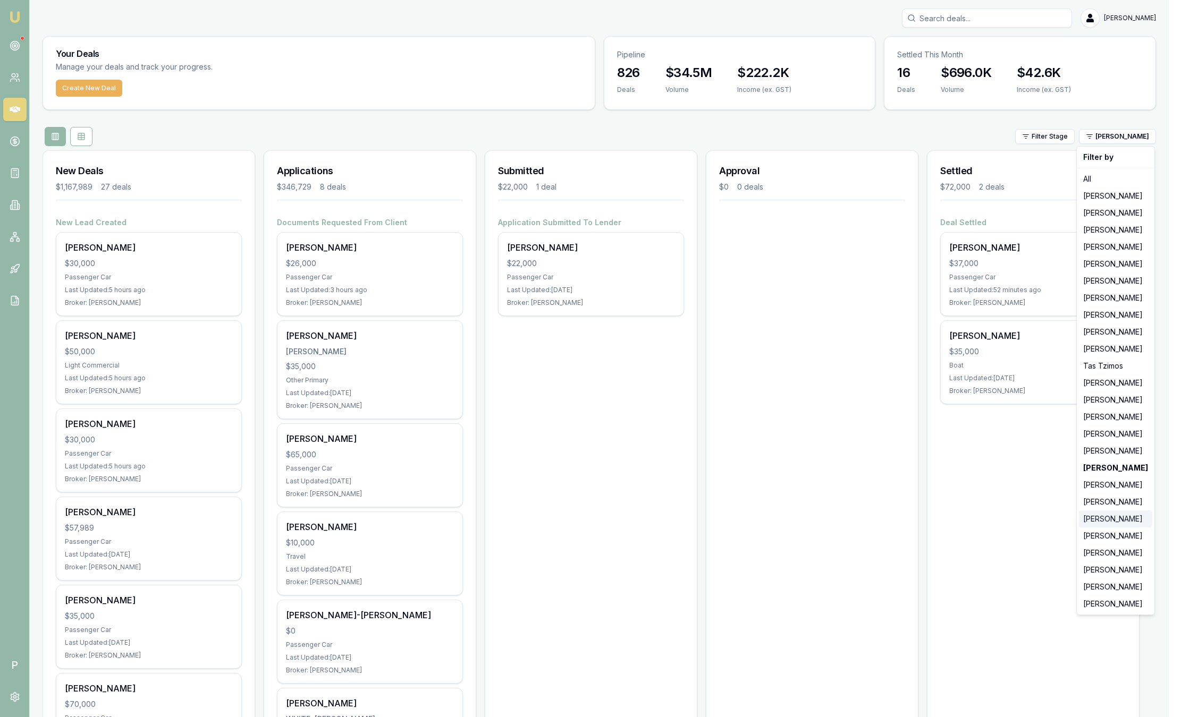
click at [1116, 516] on div "[PERSON_NAME]" at bounding box center [1115, 519] width 73 height 17
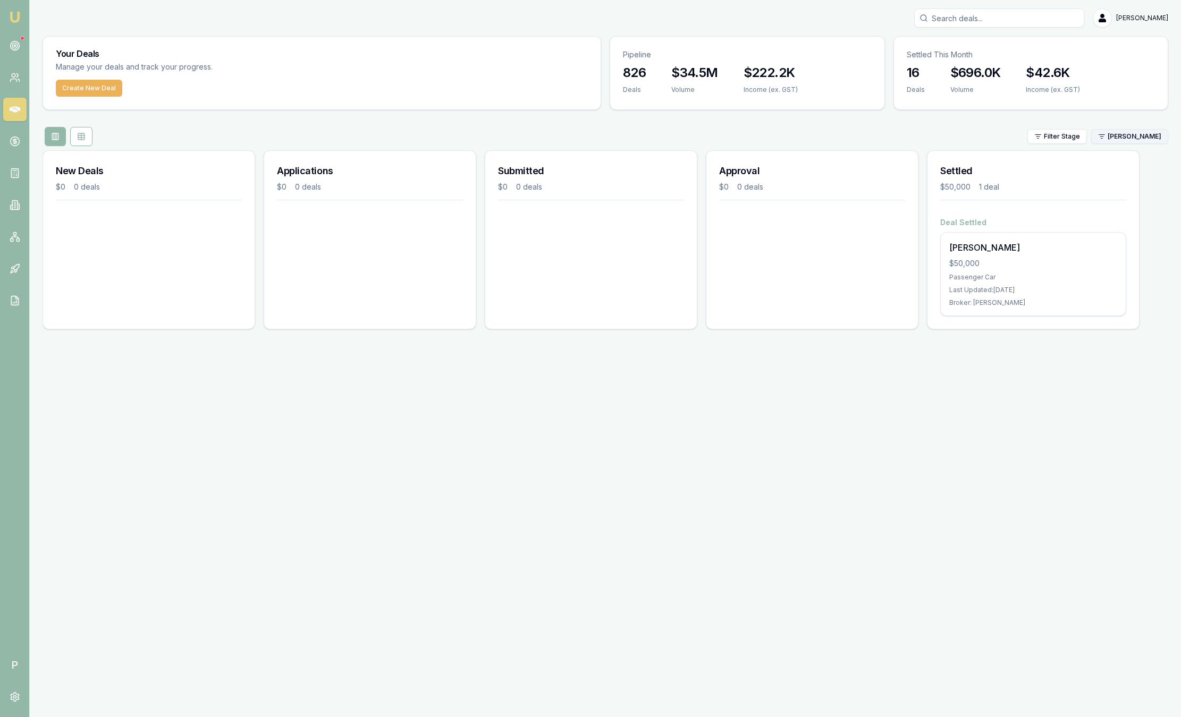
click at [1128, 139] on html "Emu Broker P Sam Crouch Toggle Menu Your Deals Manage your deals and track your…" at bounding box center [590, 358] width 1181 height 717
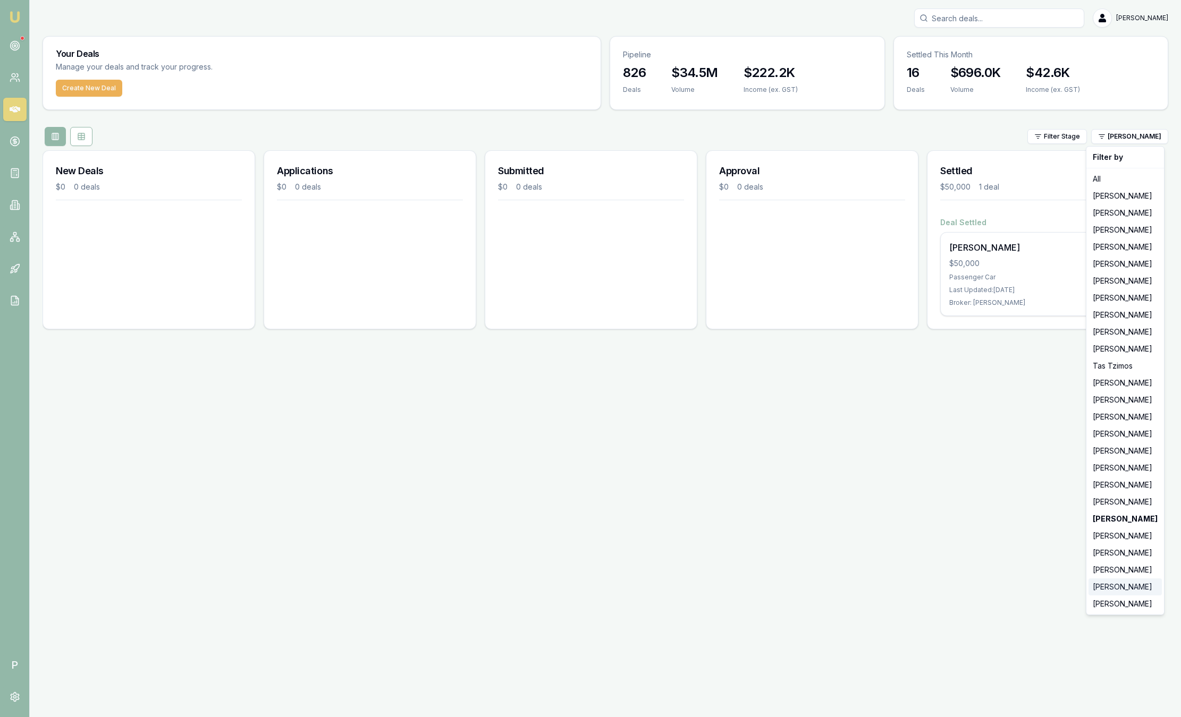
click at [1113, 585] on div "[PERSON_NAME]" at bounding box center [1124, 587] width 73 height 17
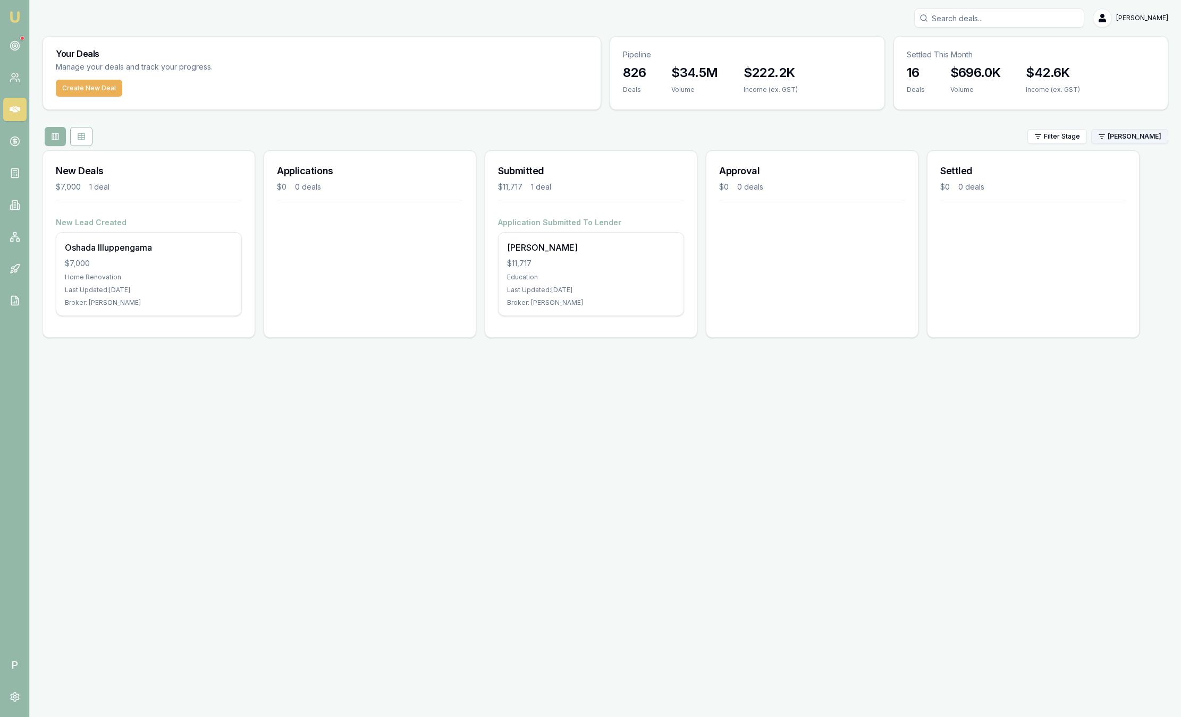
click at [1113, 138] on html "Emu Broker P Sam Crouch Toggle Menu Your Deals Manage your deals and track your…" at bounding box center [590, 358] width 1181 height 717
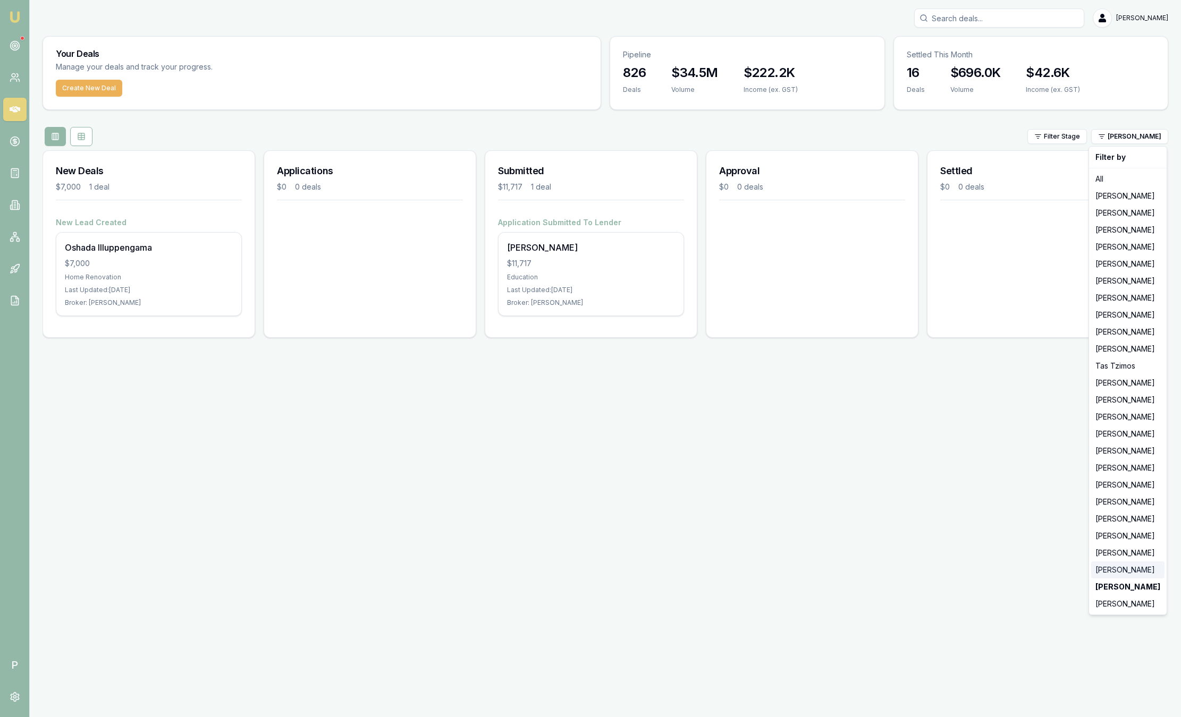
click at [1118, 569] on div "[PERSON_NAME]" at bounding box center [1127, 570] width 73 height 17
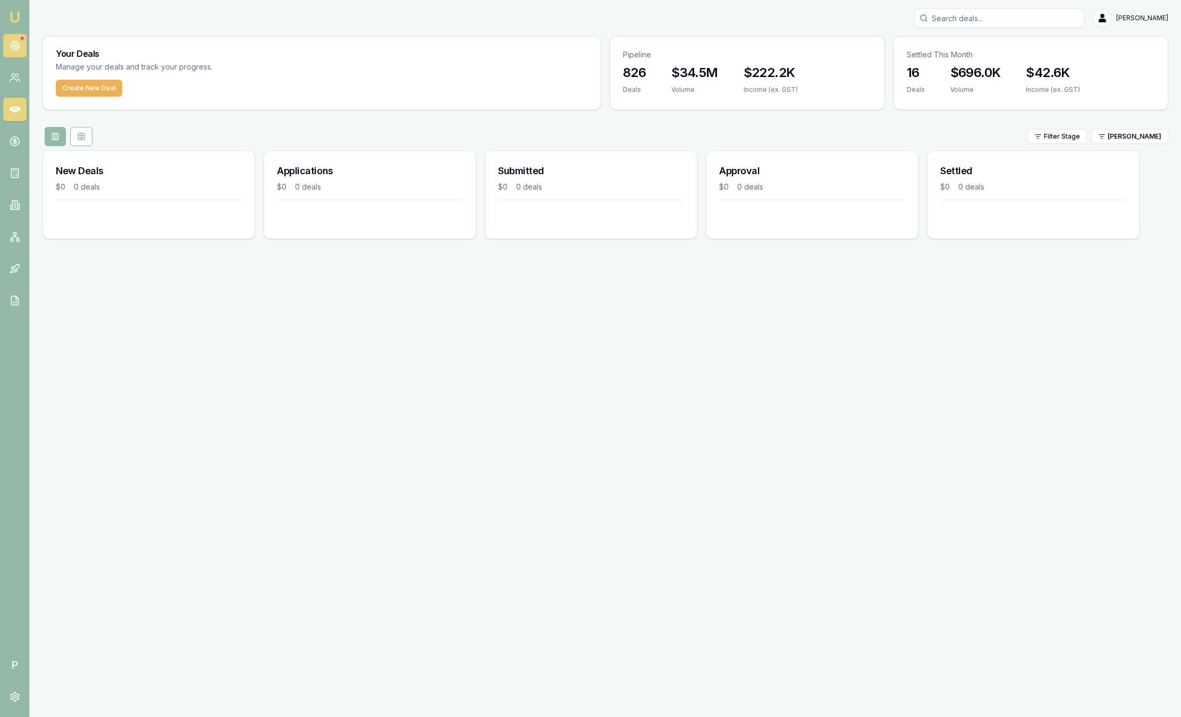
click at [18, 41] on icon at bounding box center [15, 45] width 11 height 11
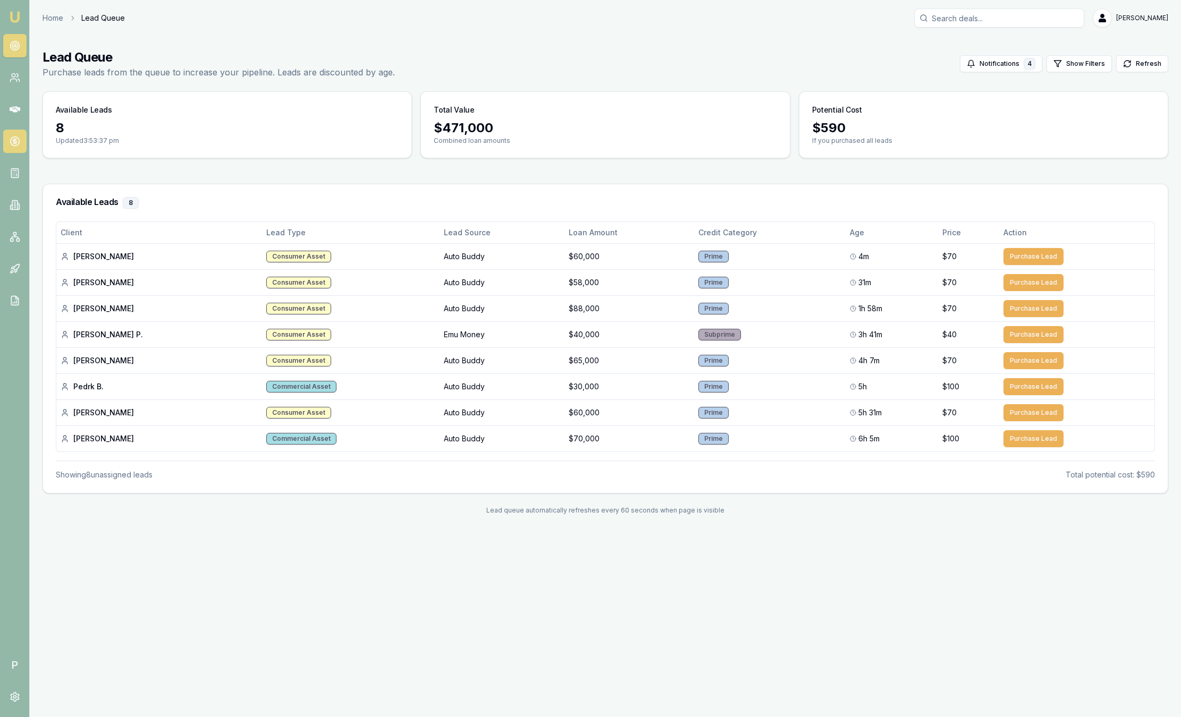
click at [16, 138] on icon at bounding box center [15, 141] width 11 height 11
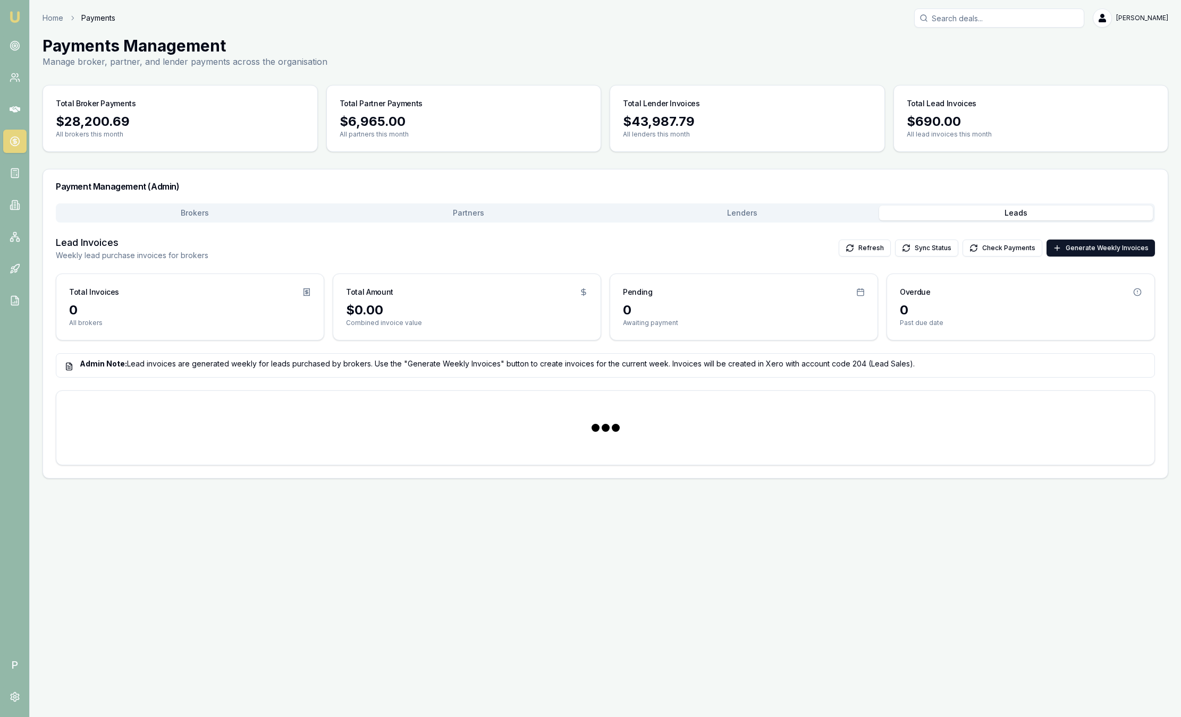
click at [1026, 208] on button "Leads" at bounding box center [1016, 213] width 274 height 15
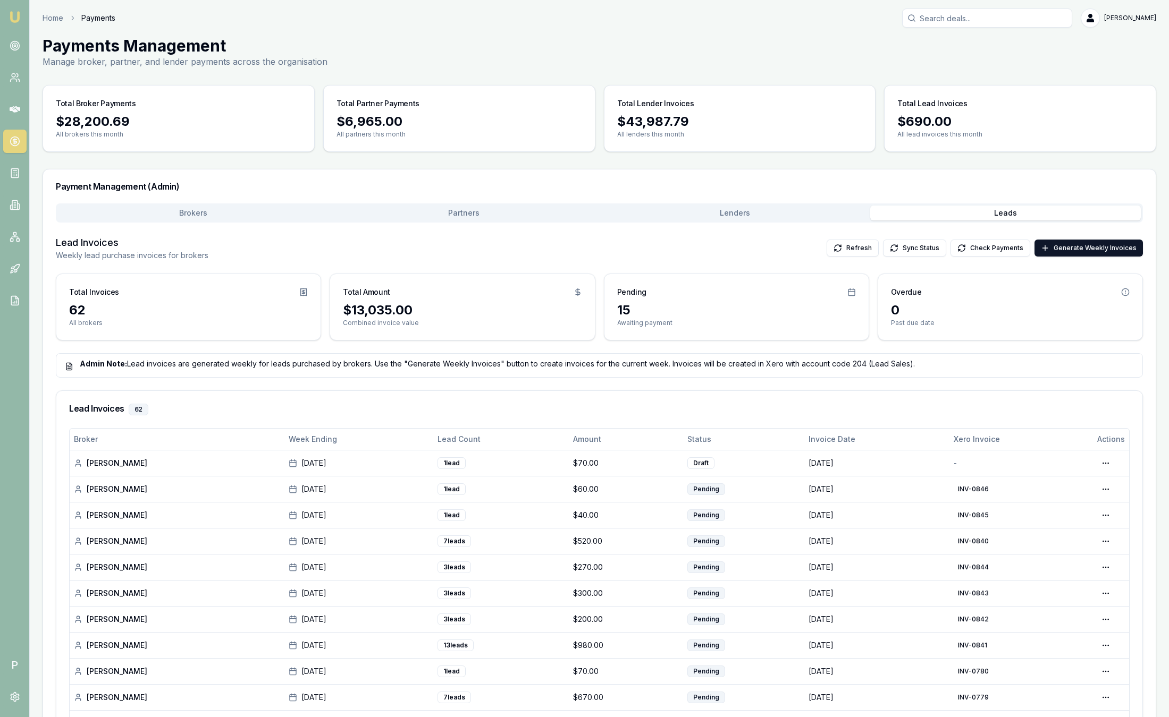
click at [16, 19] on img at bounding box center [15, 17] width 13 height 13
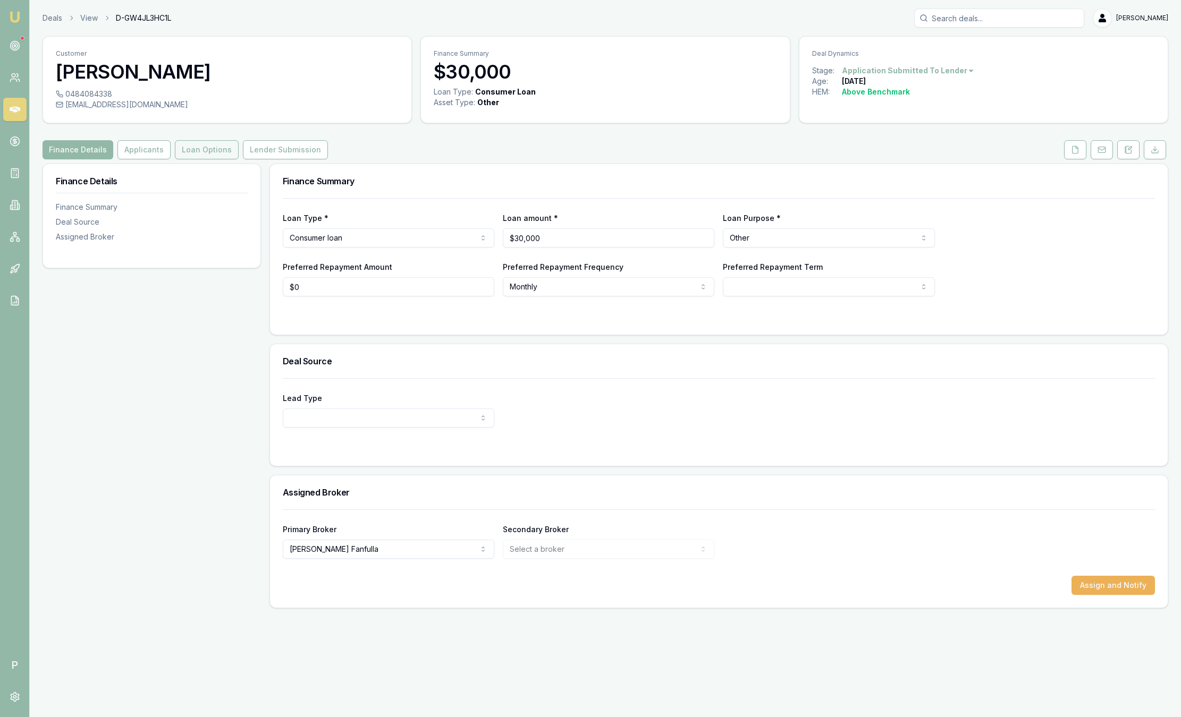
click at [189, 148] on button "Loan Options" at bounding box center [207, 149] width 64 height 19
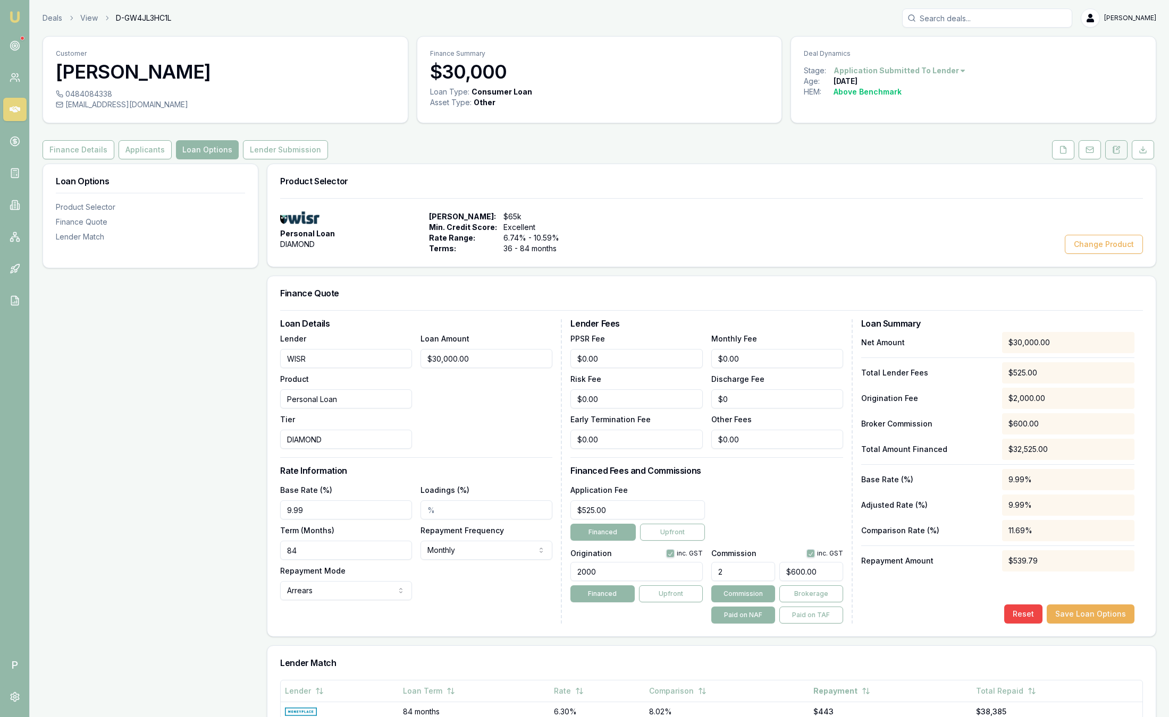
click at [1122, 148] on button at bounding box center [1116, 149] width 22 height 19
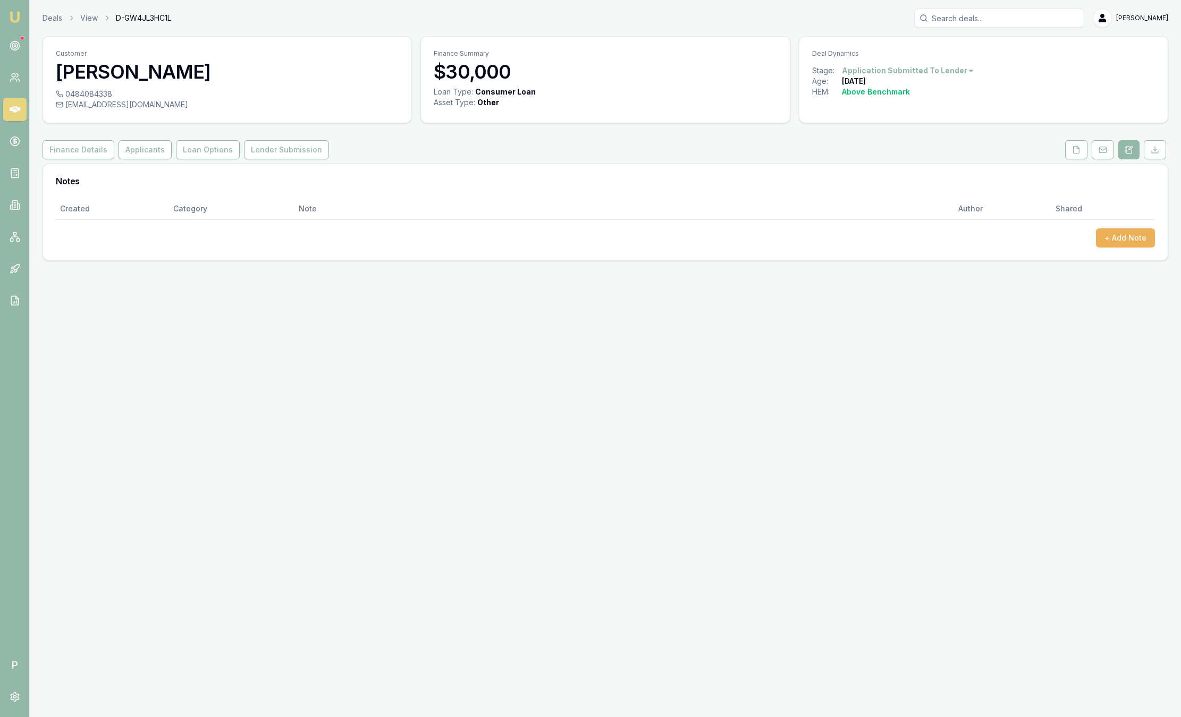
click at [21, 18] on link "Emu Broker" at bounding box center [14, 17] width 17 height 17
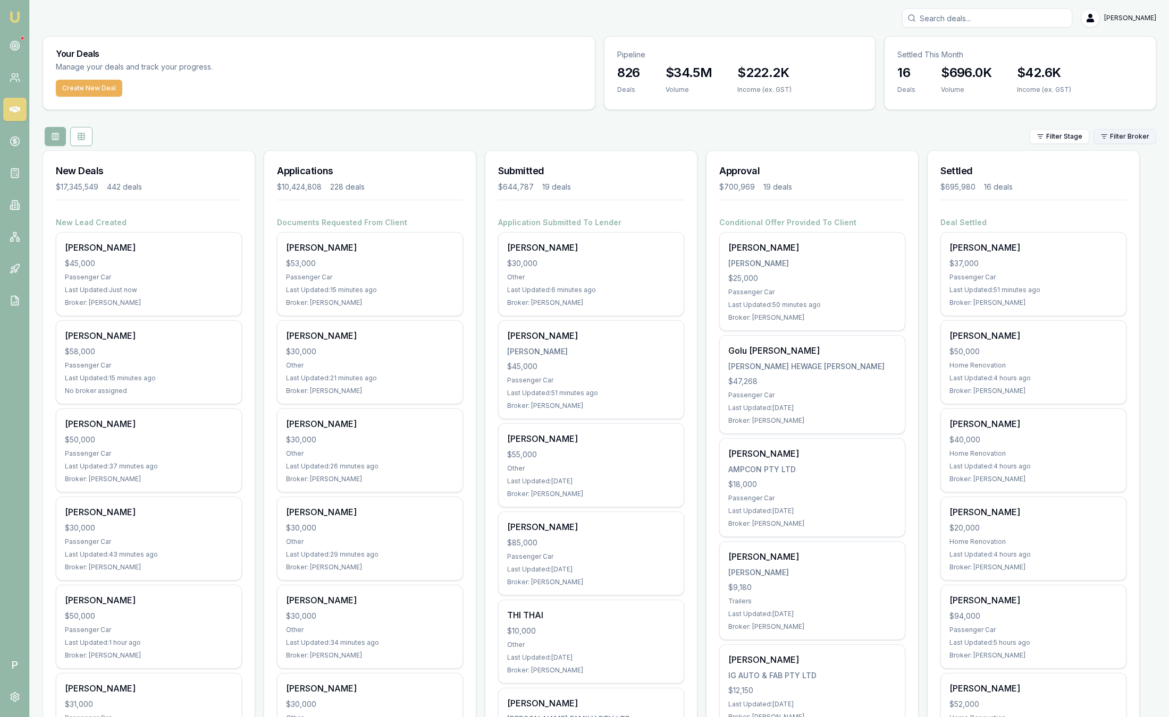
click at [1134, 136] on html "Emu Broker P Sam Crouch Toggle Menu Your Deals Manage your deals and track your…" at bounding box center [584, 358] width 1169 height 717
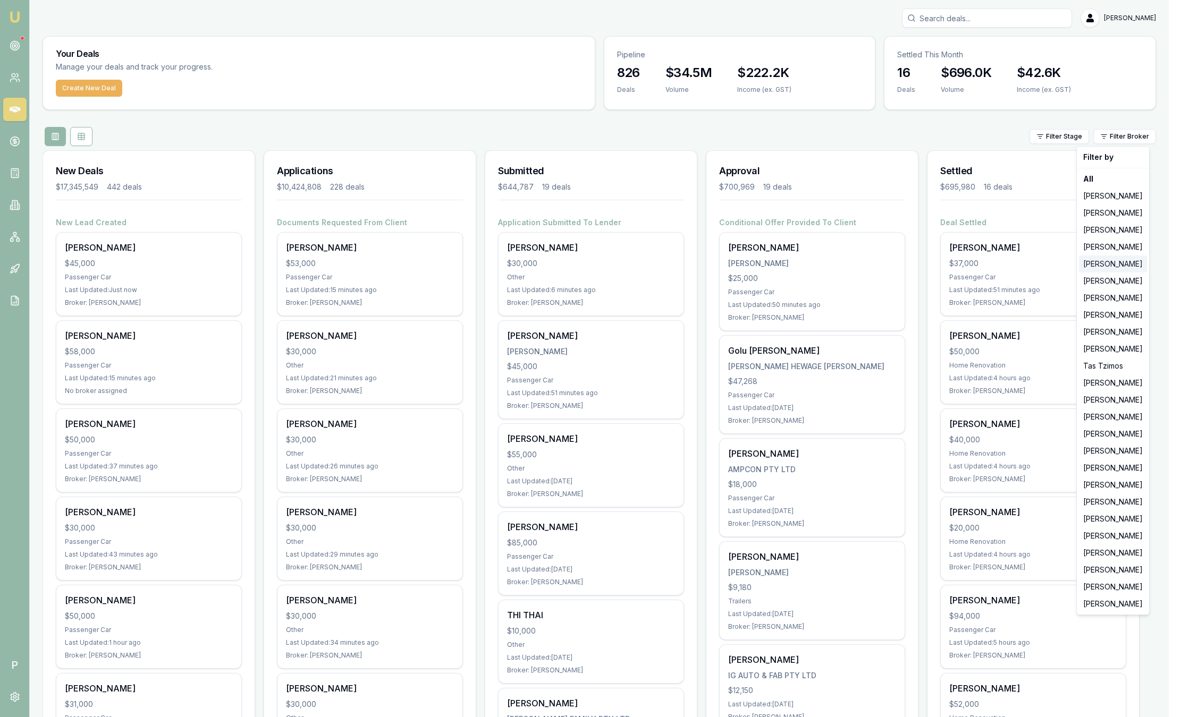
click at [1096, 267] on div "[PERSON_NAME]" at bounding box center [1113, 264] width 68 height 17
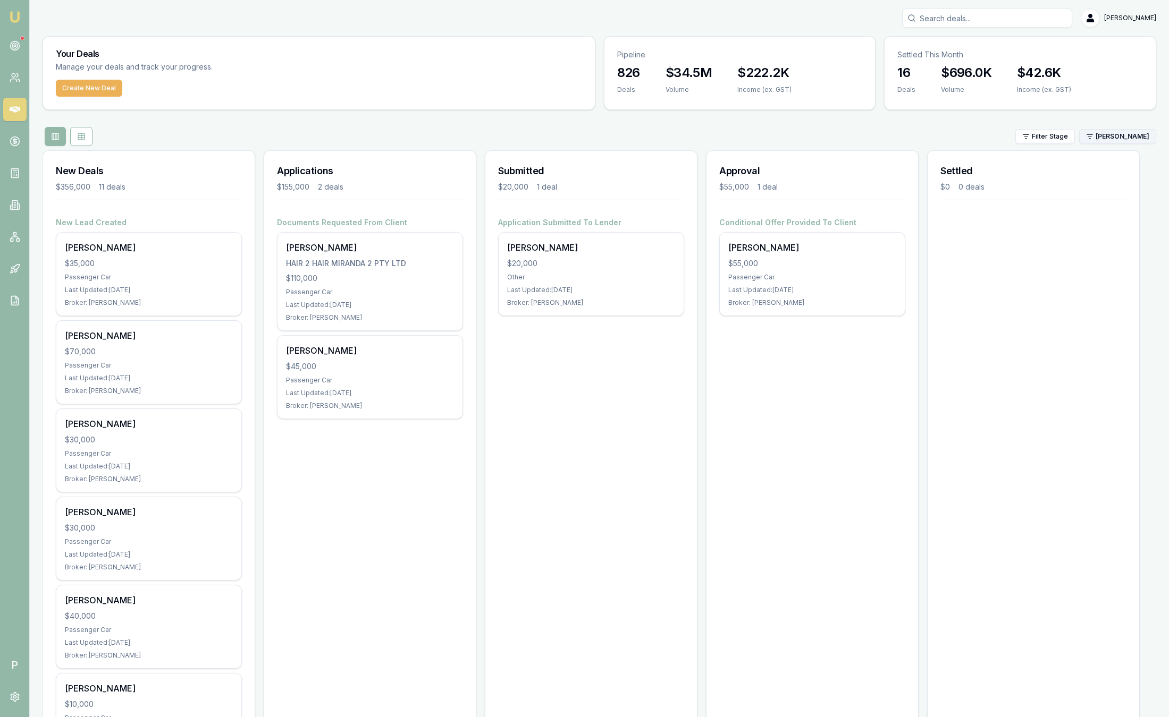
click at [1111, 139] on html "Emu Broker P Sam Crouch Toggle Menu Your Deals Manage your deals and track your…" at bounding box center [584, 358] width 1169 height 717
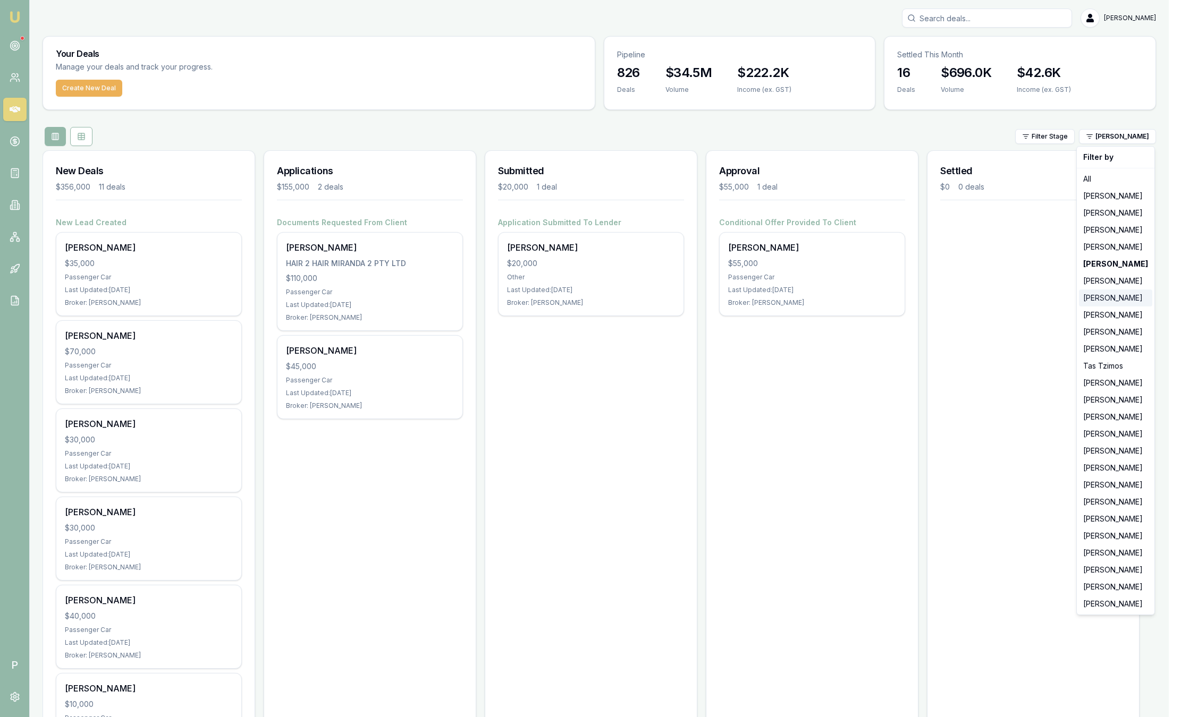
click at [1110, 297] on div "[PERSON_NAME]" at bounding box center [1115, 298] width 73 height 17
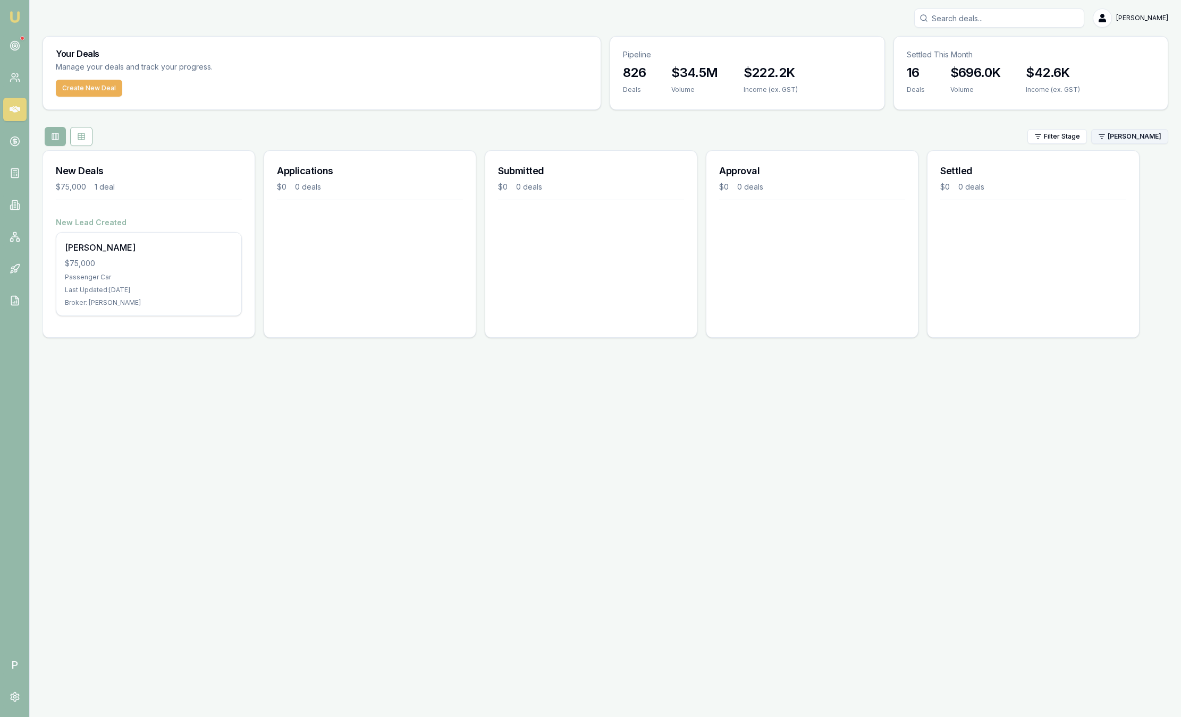
click at [1108, 139] on html "Emu Broker P Sam Crouch Toggle Menu Your Deals Manage your deals and track your…" at bounding box center [590, 358] width 1181 height 717
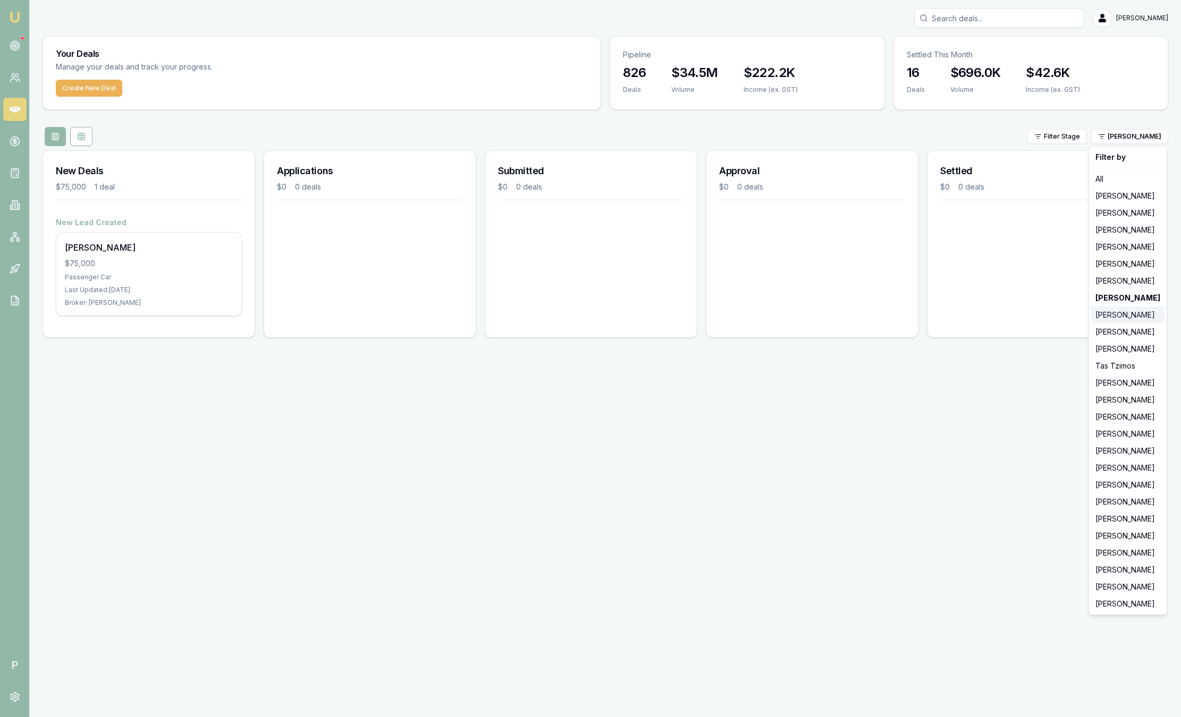
click at [1104, 318] on div "[PERSON_NAME]" at bounding box center [1127, 315] width 73 height 17
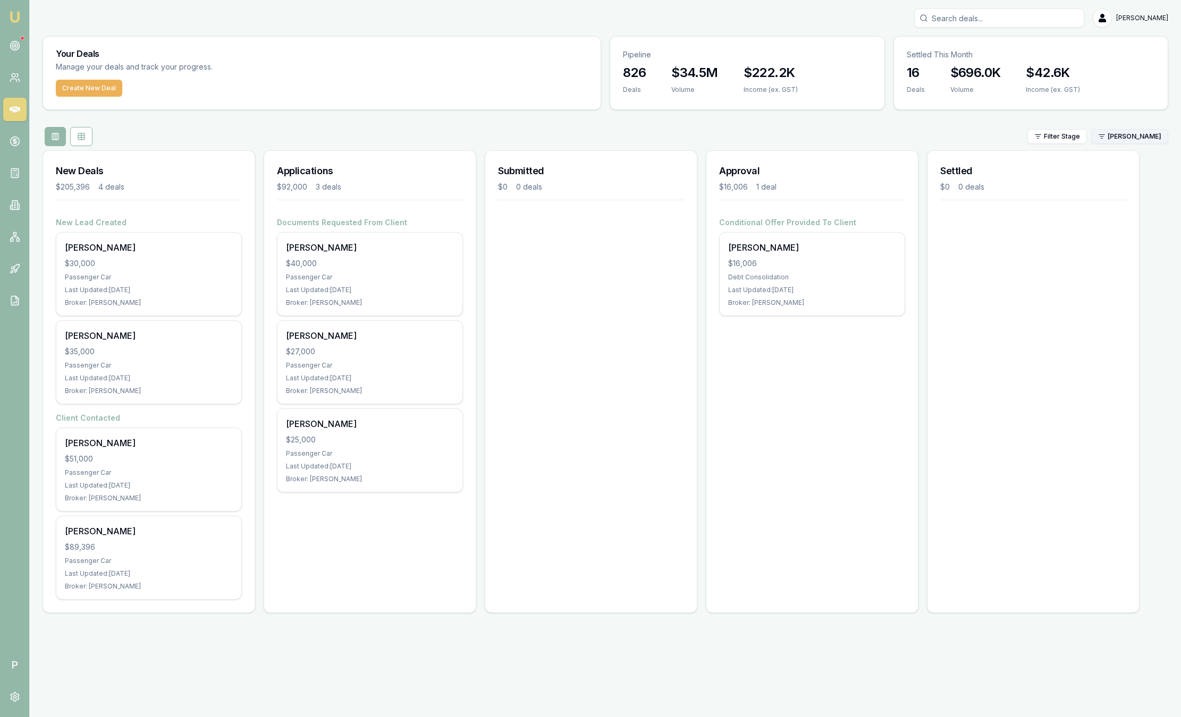
click at [1126, 137] on html "Emu Broker P Sam Crouch Toggle Menu Your Deals Manage your deals and track your…" at bounding box center [590, 358] width 1181 height 717
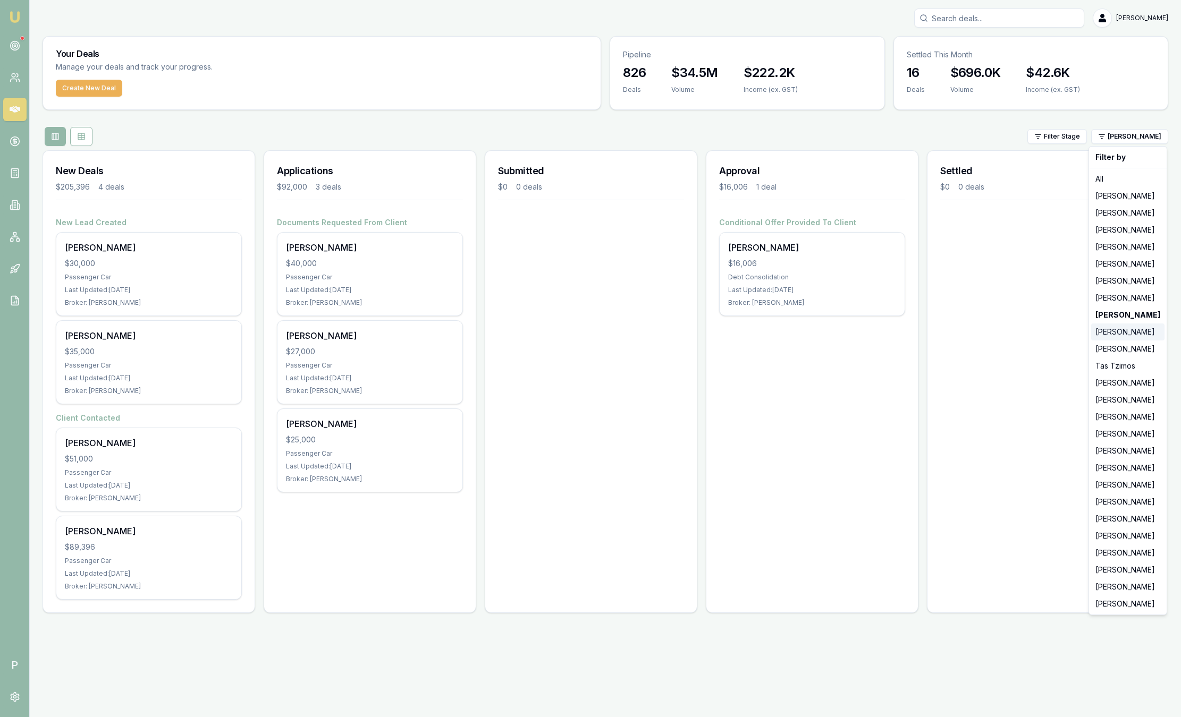
click at [1125, 332] on div "[PERSON_NAME]" at bounding box center [1127, 332] width 73 height 17
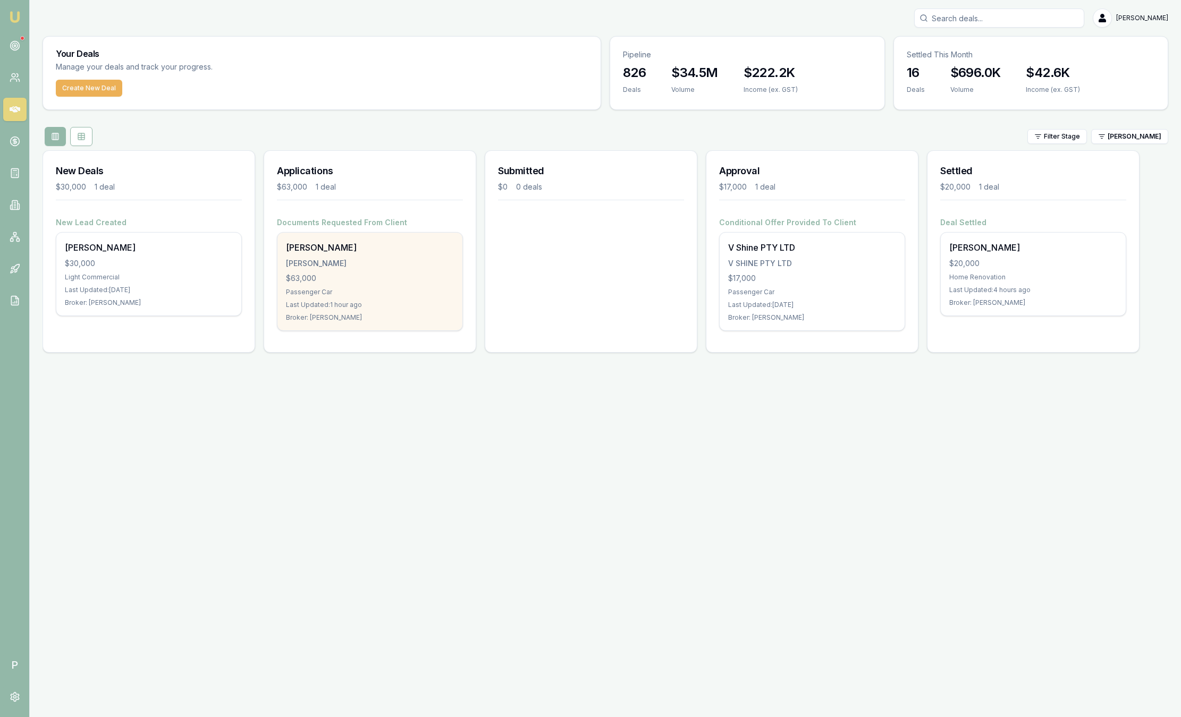
click at [431, 259] on div "SUBRAMANI, SUDHAKAR" at bounding box center [370, 263] width 168 height 11
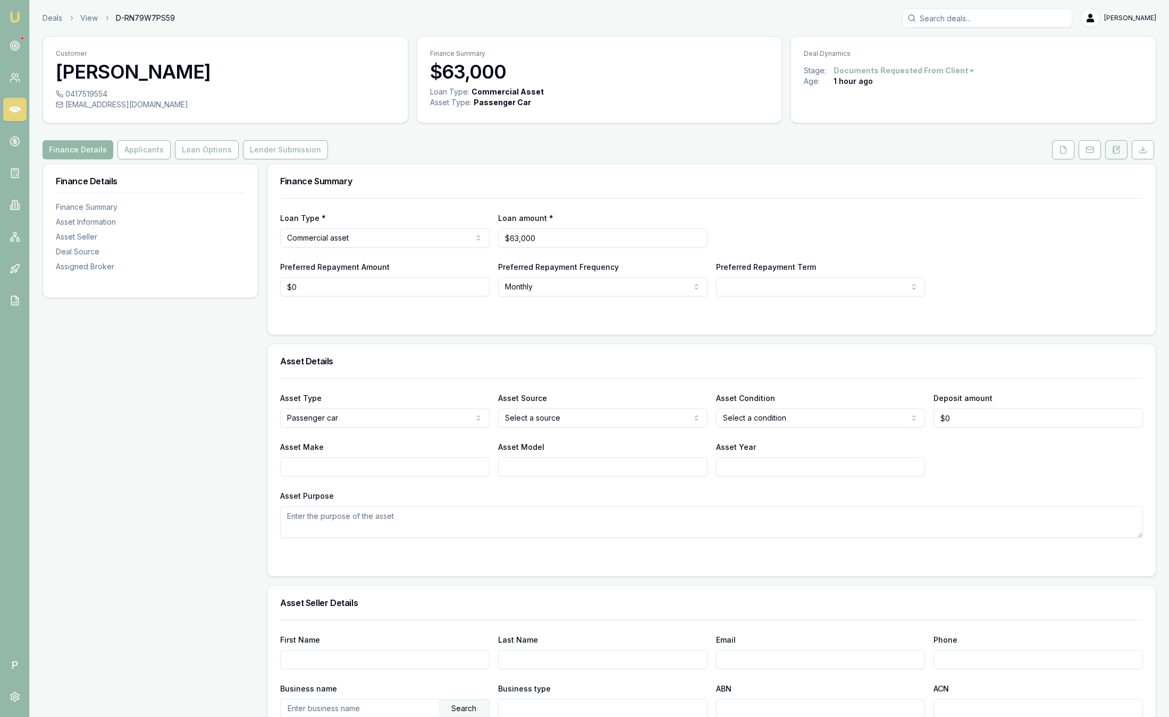
click at [1122, 146] on button at bounding box center [1116, 149] width 22 height 19
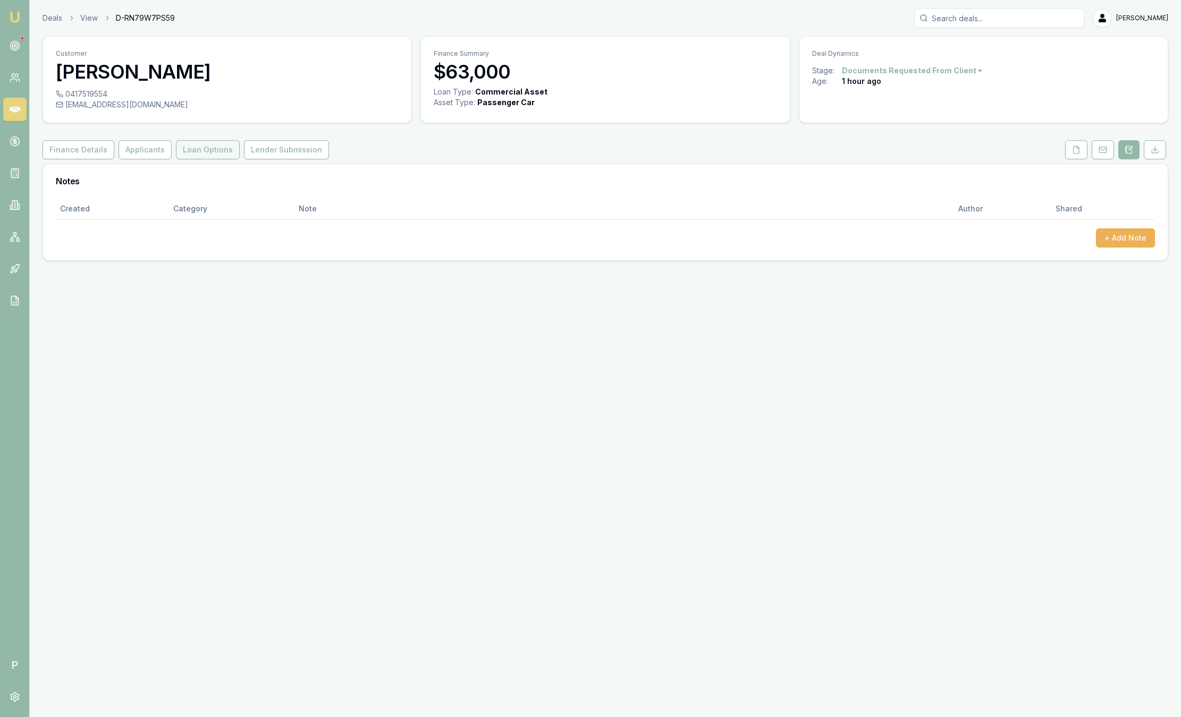
click at [206, 152] on button "Loan Options" at bounding box center [208, 149] width 64 height 19
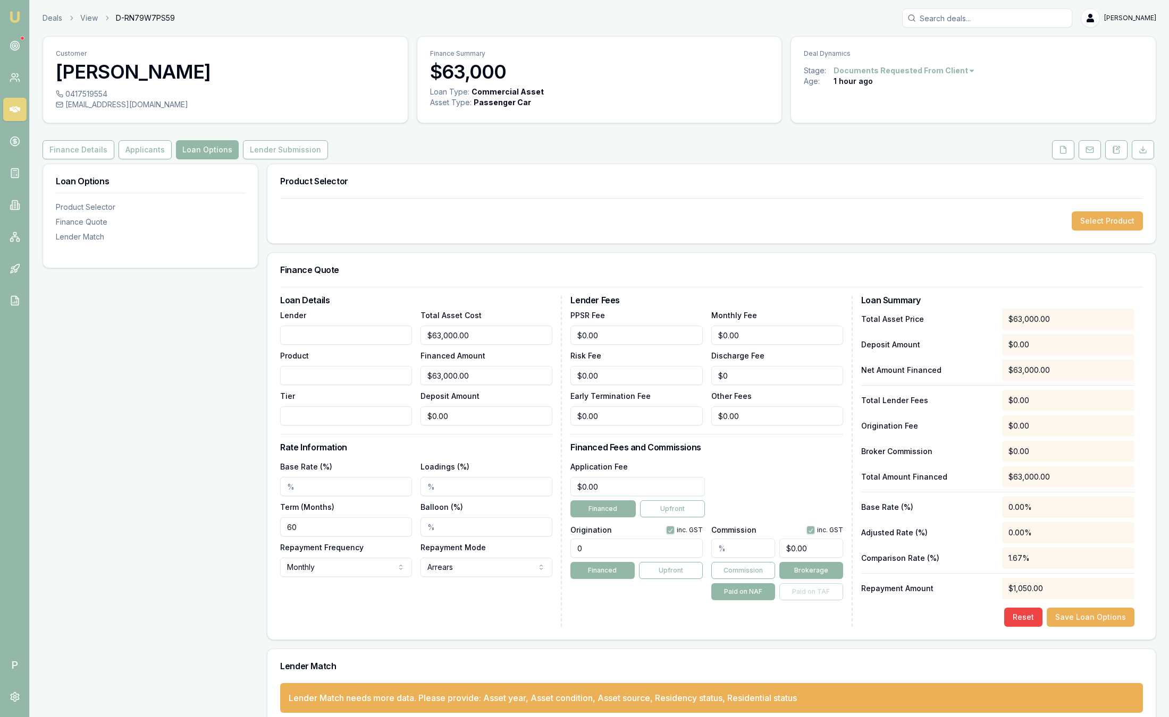
click at [21, 15] on link "Emu Broker" at bounding box center [14, 17] width 17 height 17
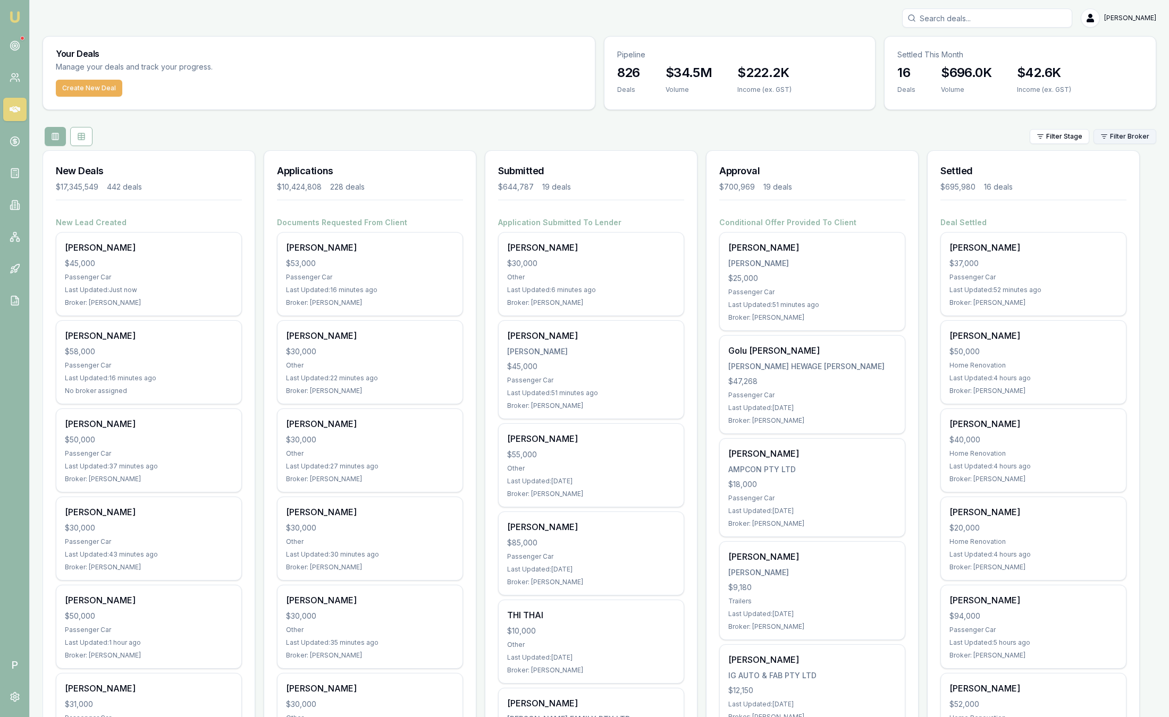
click at [1107, 136] on html "Emu Broker P Sam Crouch Toggle Menu Your Deals Manage your deals and track your…" at bounding box center [584, 358] width 1169 height 717
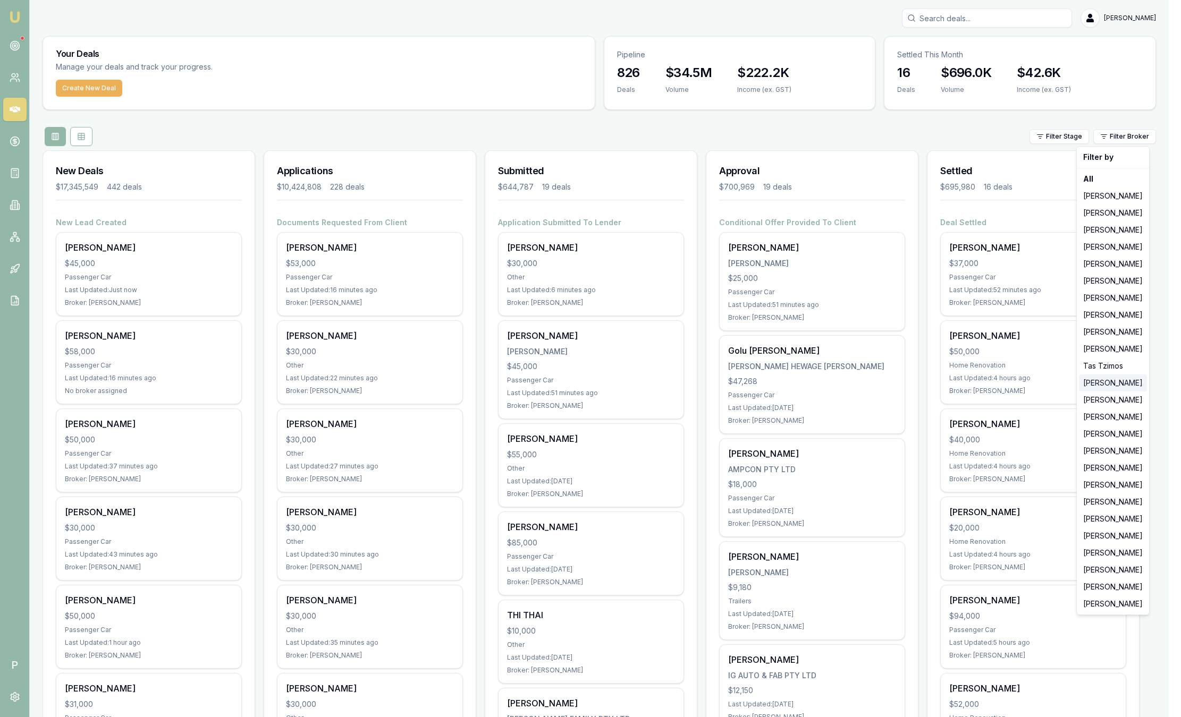
click at [1093, 382] on div "[PERSON_NAME]" at bounding box center [1113, 383] width 68 height 17
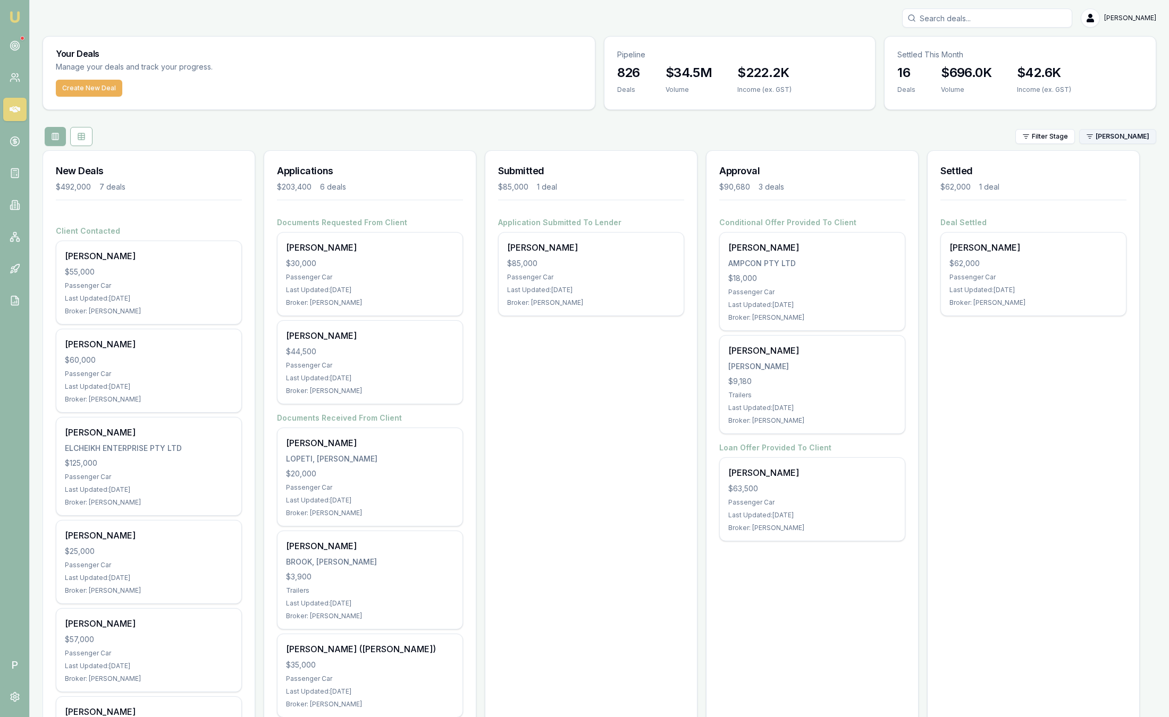
click at [1114, 141] on html "Emu Broker P Sam Crouch Toggle Menu Your Deals Manage your deals and track your…" at bounding box center [584, 358] width 1169 height 717
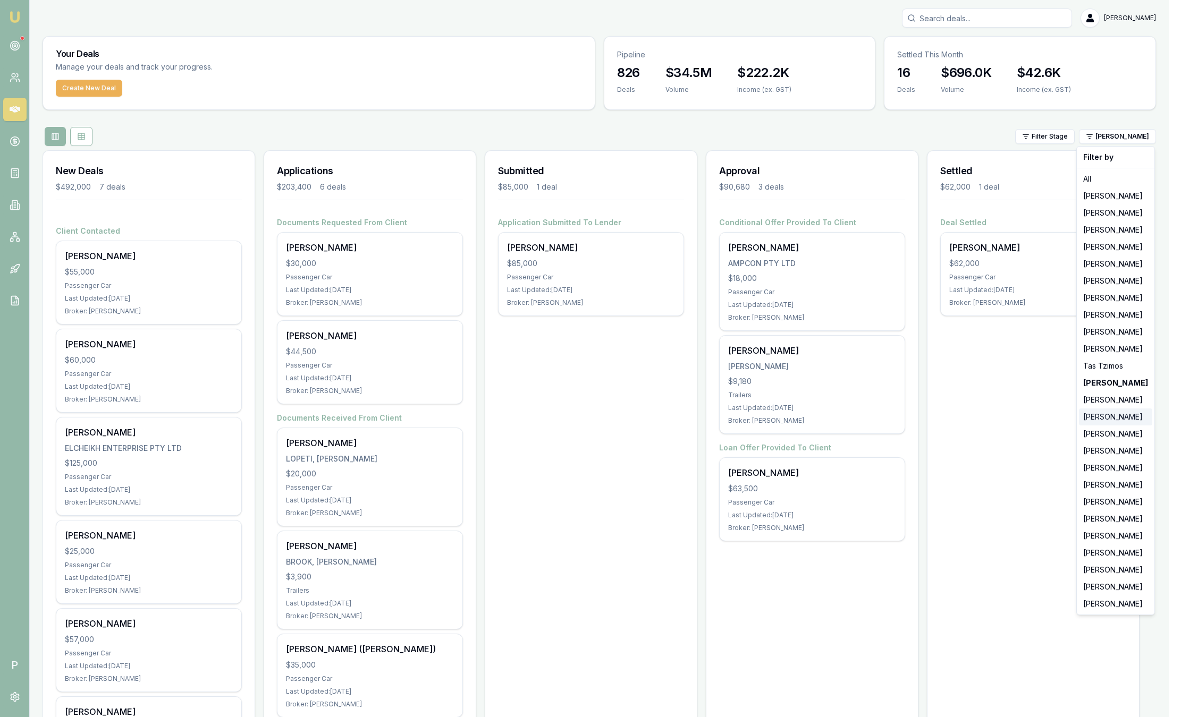
click at [1099, 418] on div "[PERSON_NAME]" at bounding box center [1115, 417] width 73 height 17
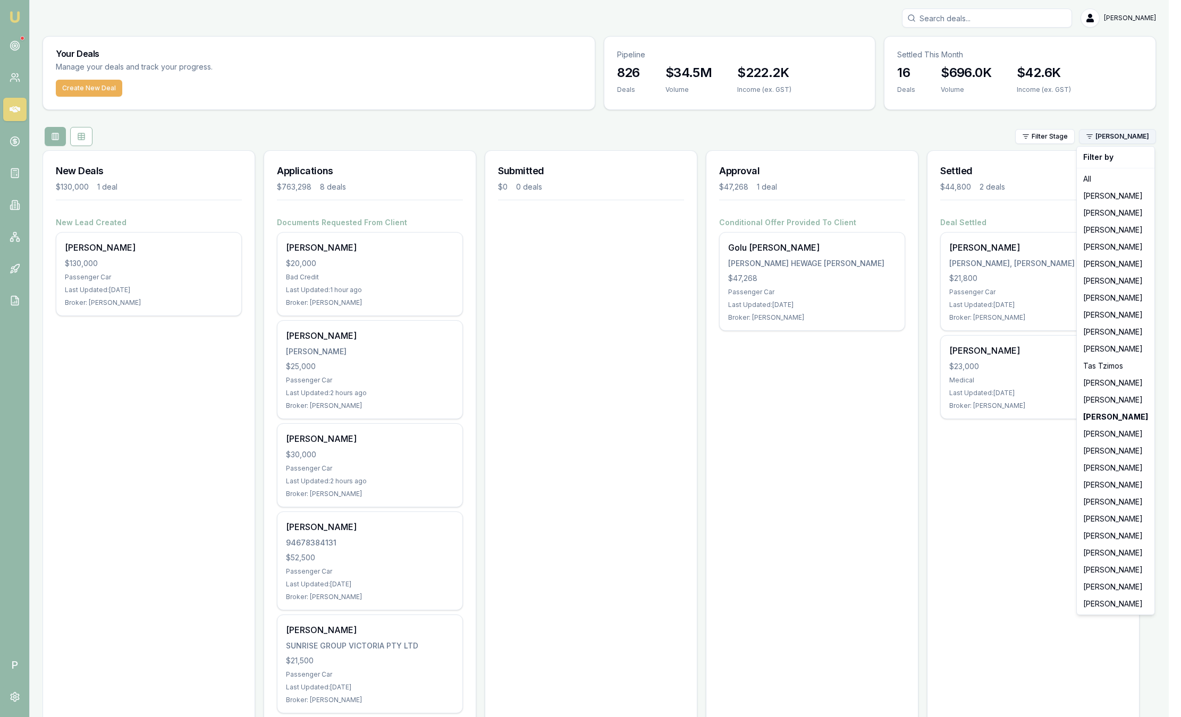
click at [1126, 140] on html "Emu Broker P Sam Crouch Toggle Menu Your Deals Manage your deals and track your…" at bounding box center [590, 358] width 1181 height 717
click at [1105, 450] on div "[PERSON_NAME]" at bounding box center [1115, 451] width 73 height 17
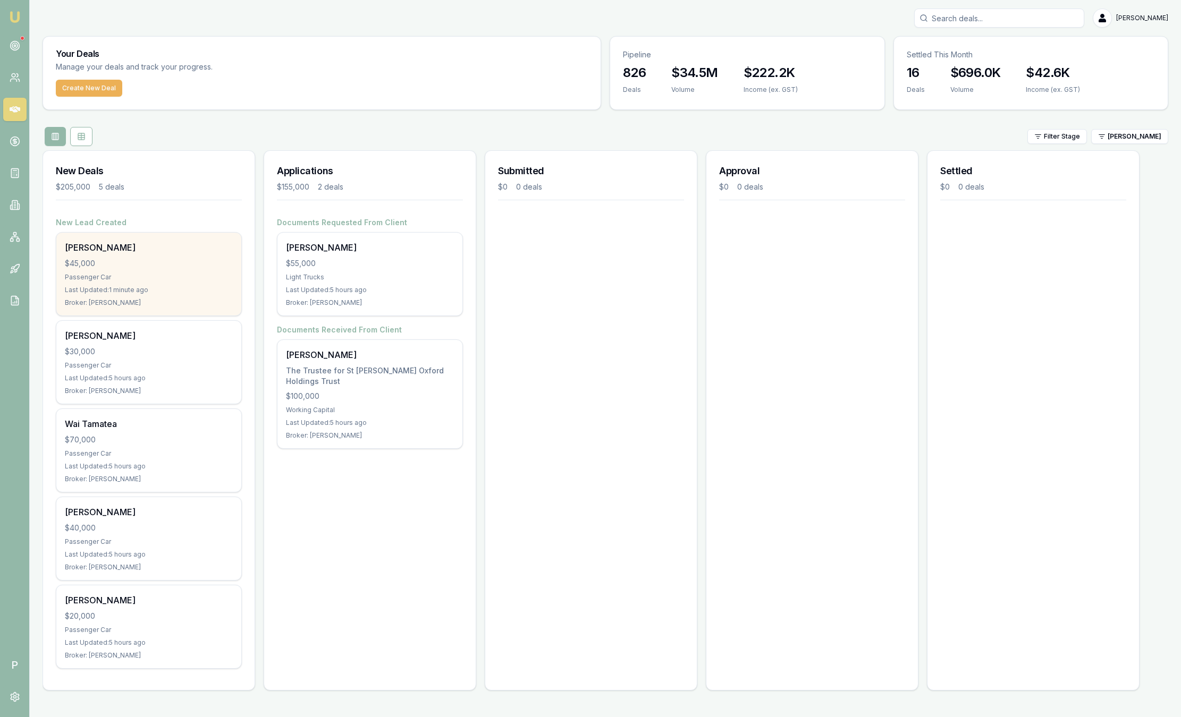
click at [186, 269] on div "Brett Favell $45,000 Passenger Car Last Updated: 1 minute ago Broker: Peter Sar…" at bounding box center [148, 274] width 185 height 83
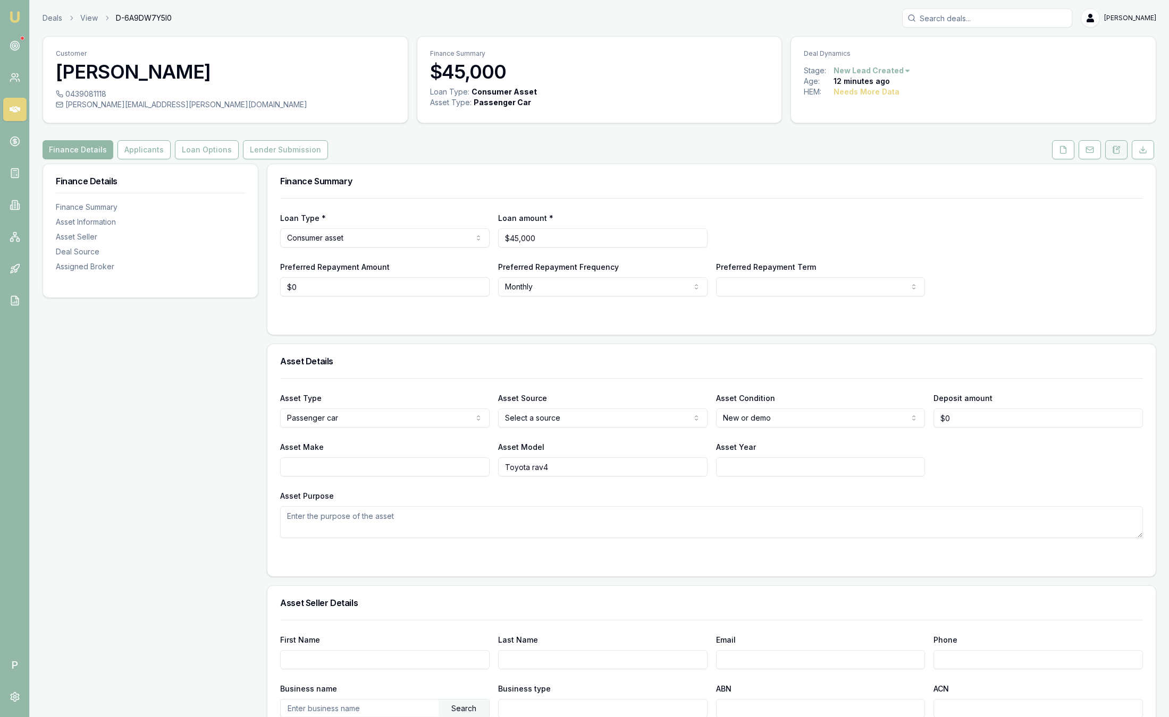
click at [1121, 151] on button at bounding box center [1116, 149] width 22 height 19
